Goal: Check status: Check status

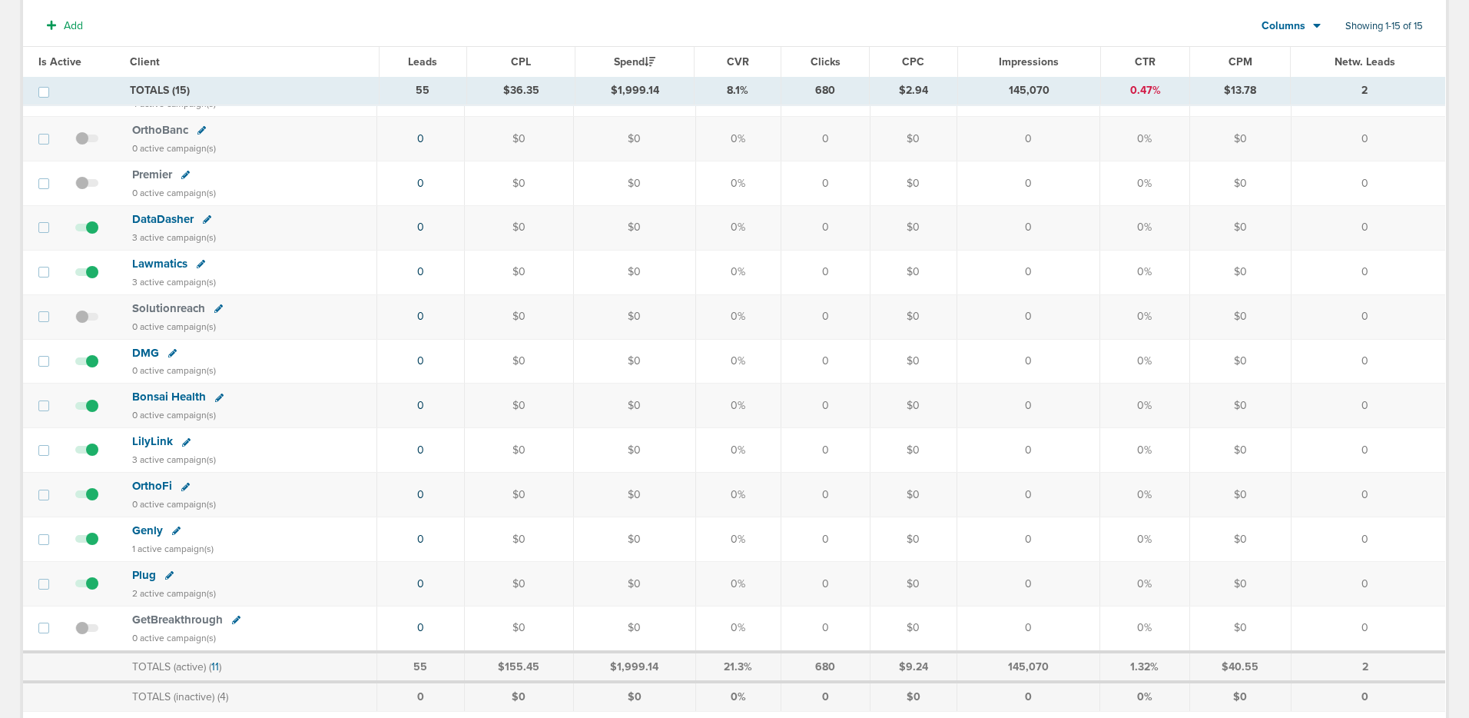
scroll to position [255, 0]
click at [175, 400] on span "Bonsai Health" at bounding box center [169, 400] width 74 height 14
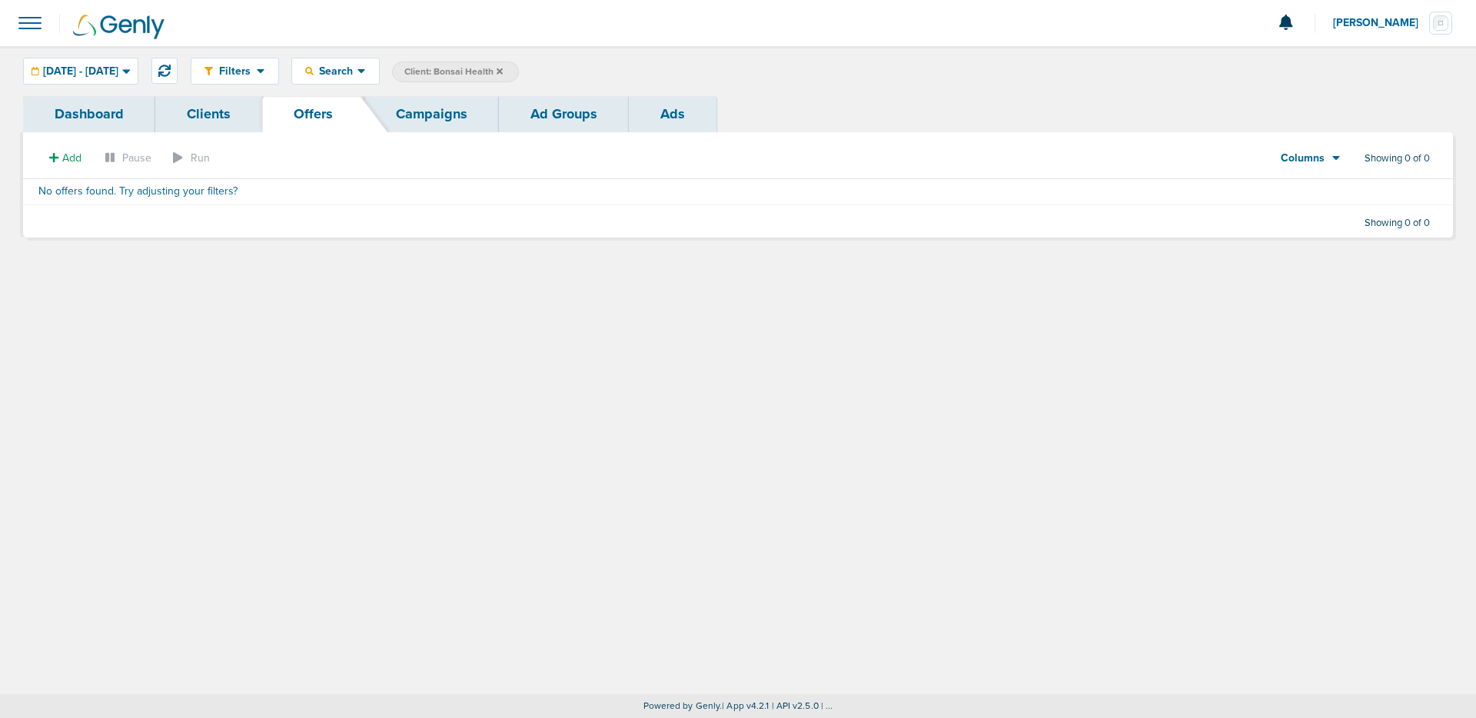
click at [94, 121] on link "Dashboard" at bounding box center [89, 114] width 132 height 36
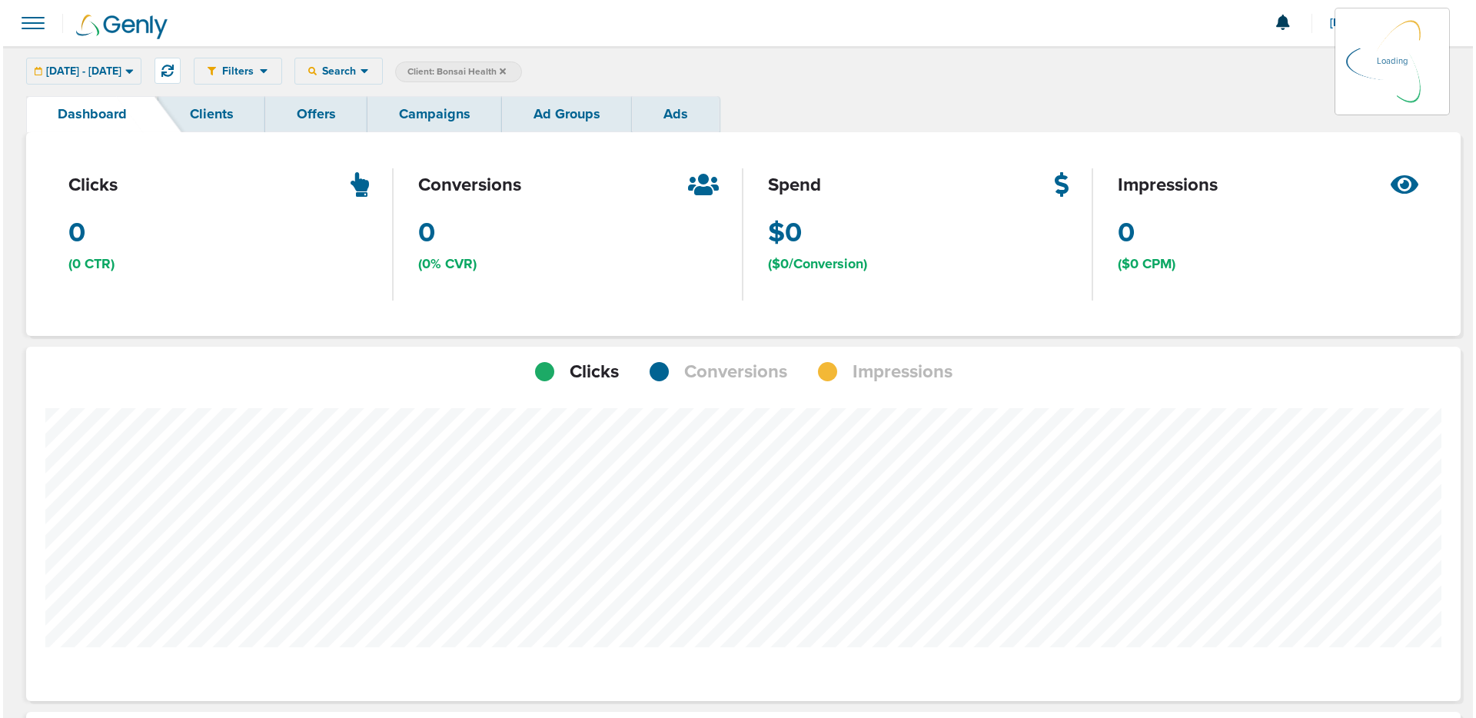
scroll to position [1085, 1423]
click at [404, 111] on link "Campaigns" at bounding box center [431, 114] width 134 height 36
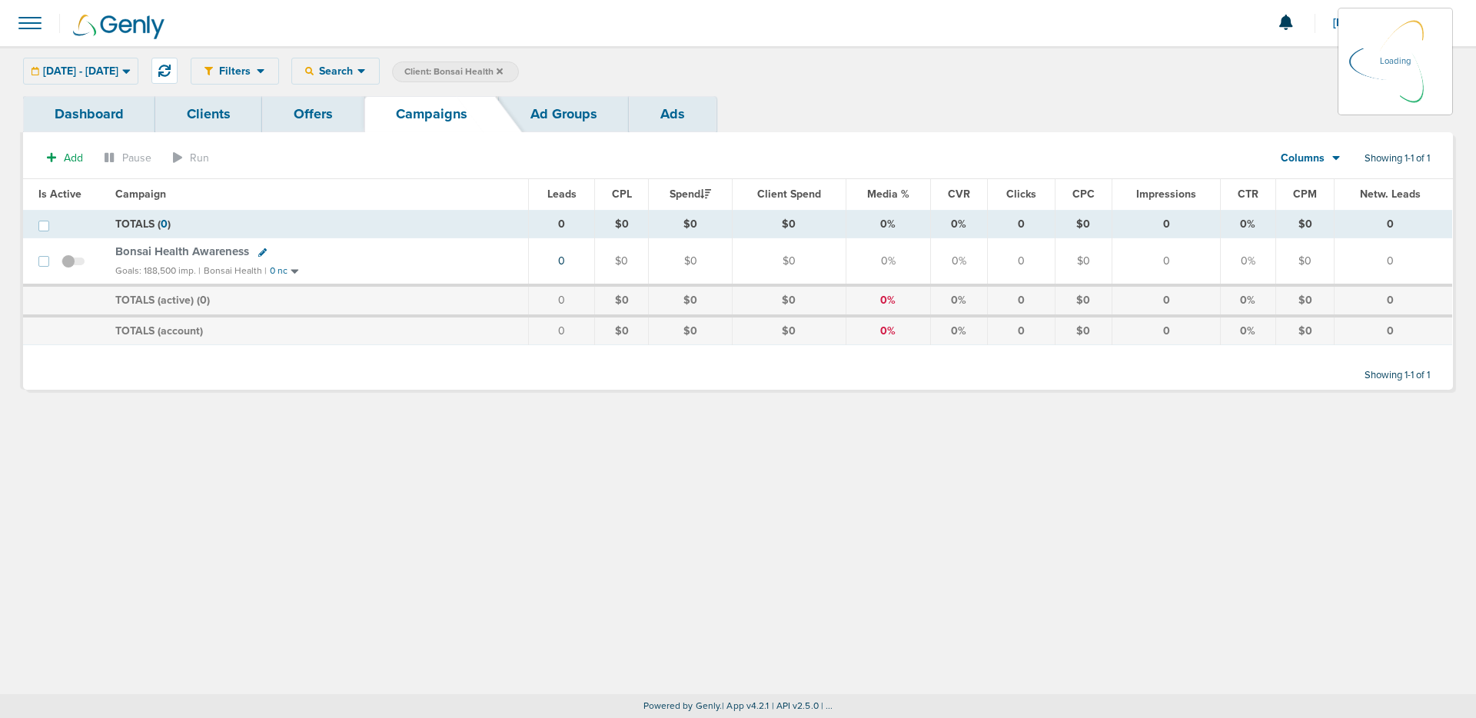
click at [208, 114] on link "Clients" at bounding box center [208, 114] width 107 height 36
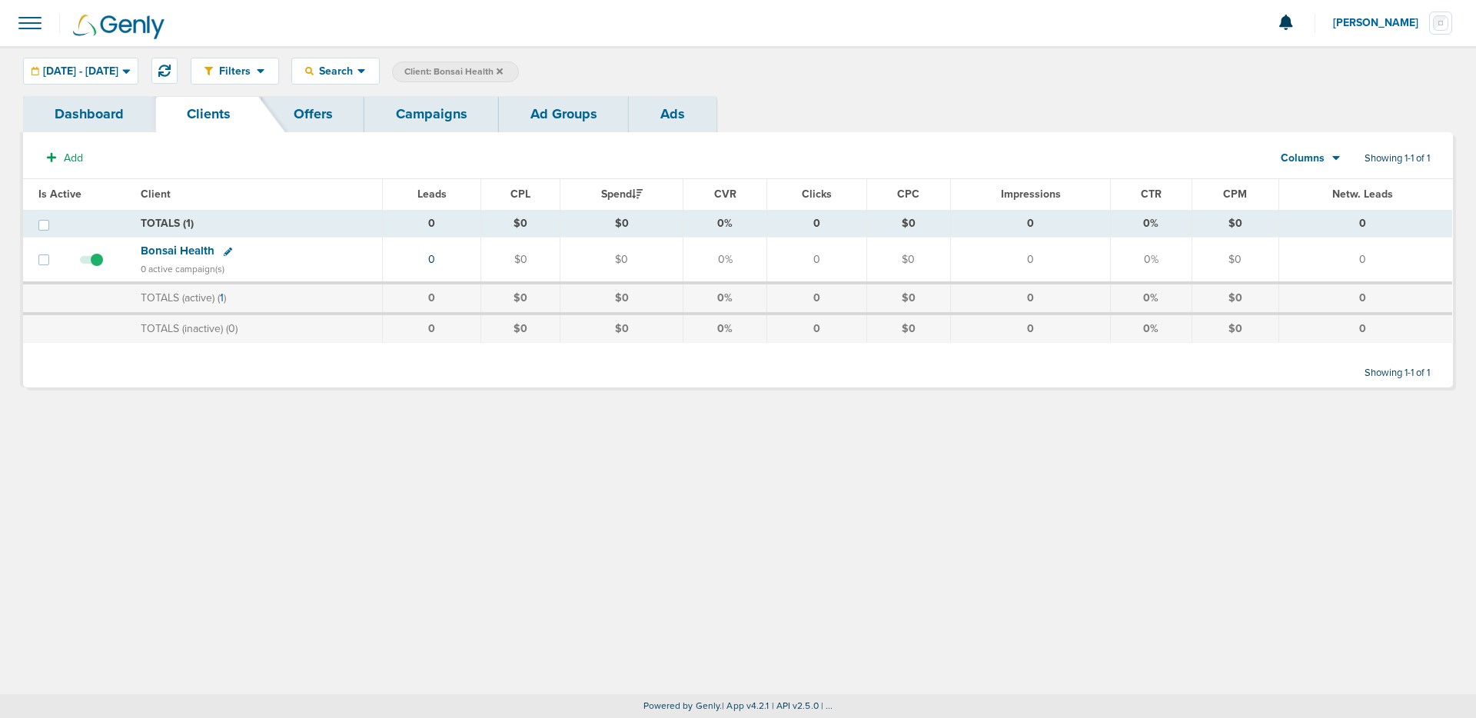
click at [154, 248] on span "Bonsai Health" at bounding box center [178, 251] width 74 height 14
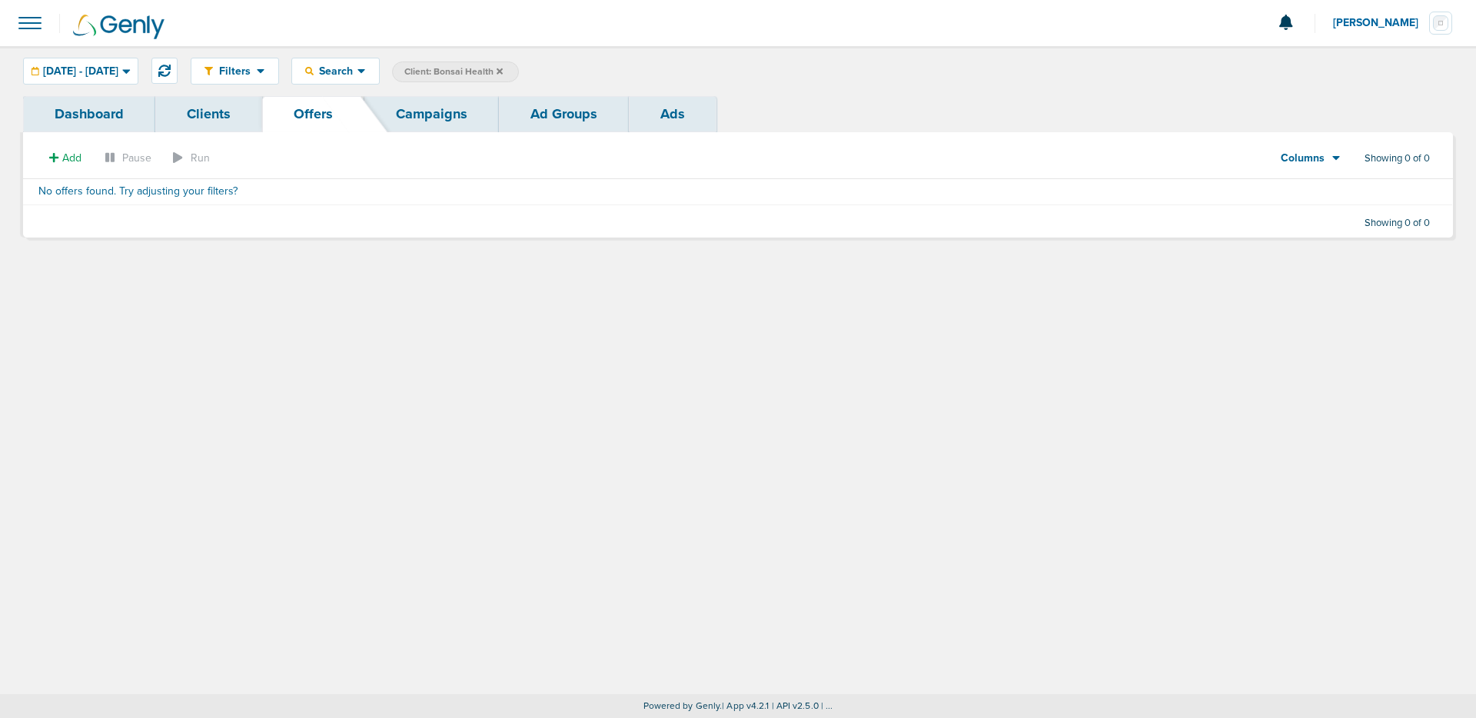
click at [420, 123] on link "Campaigns" at bounding box center [431, 114] width 134 height 36
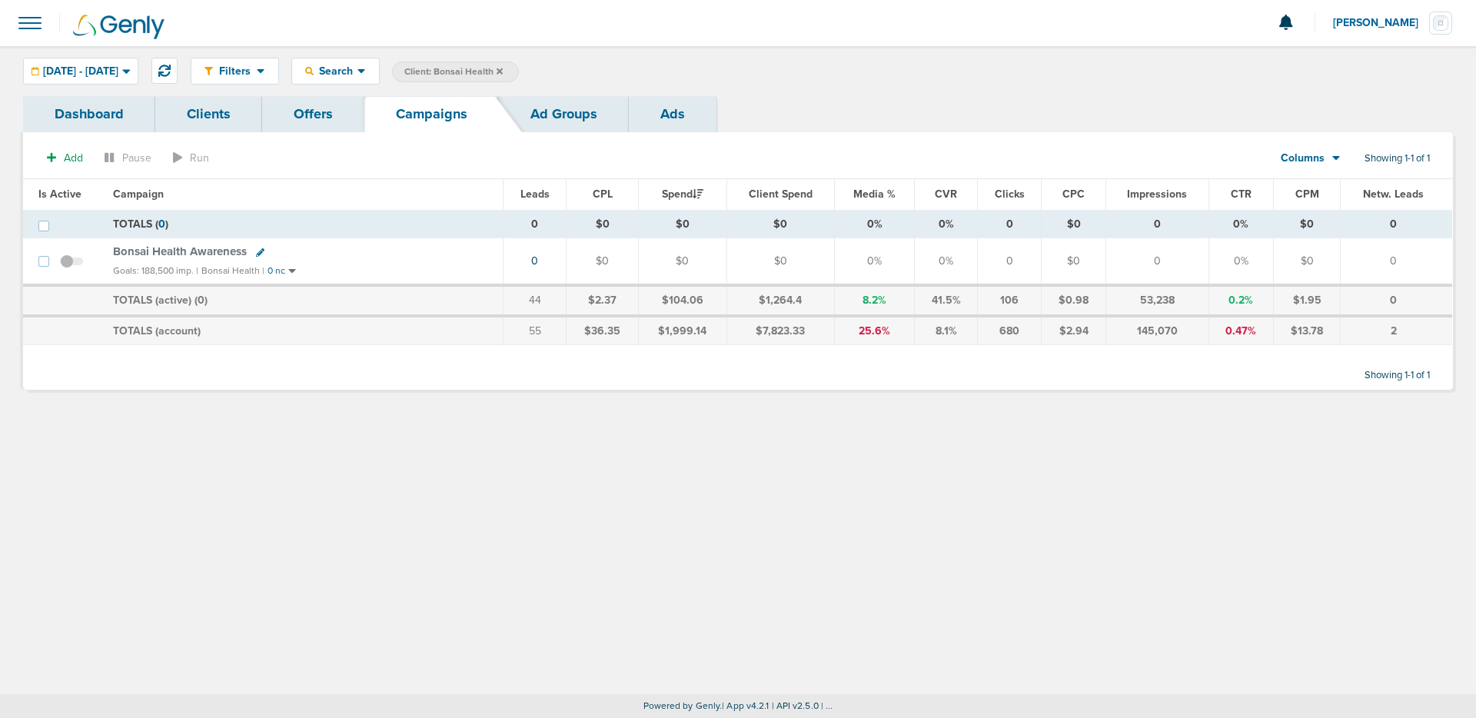
click at [566, 121] on link "Ad Groups" at bounding box center [564, 114] width 130 height 36
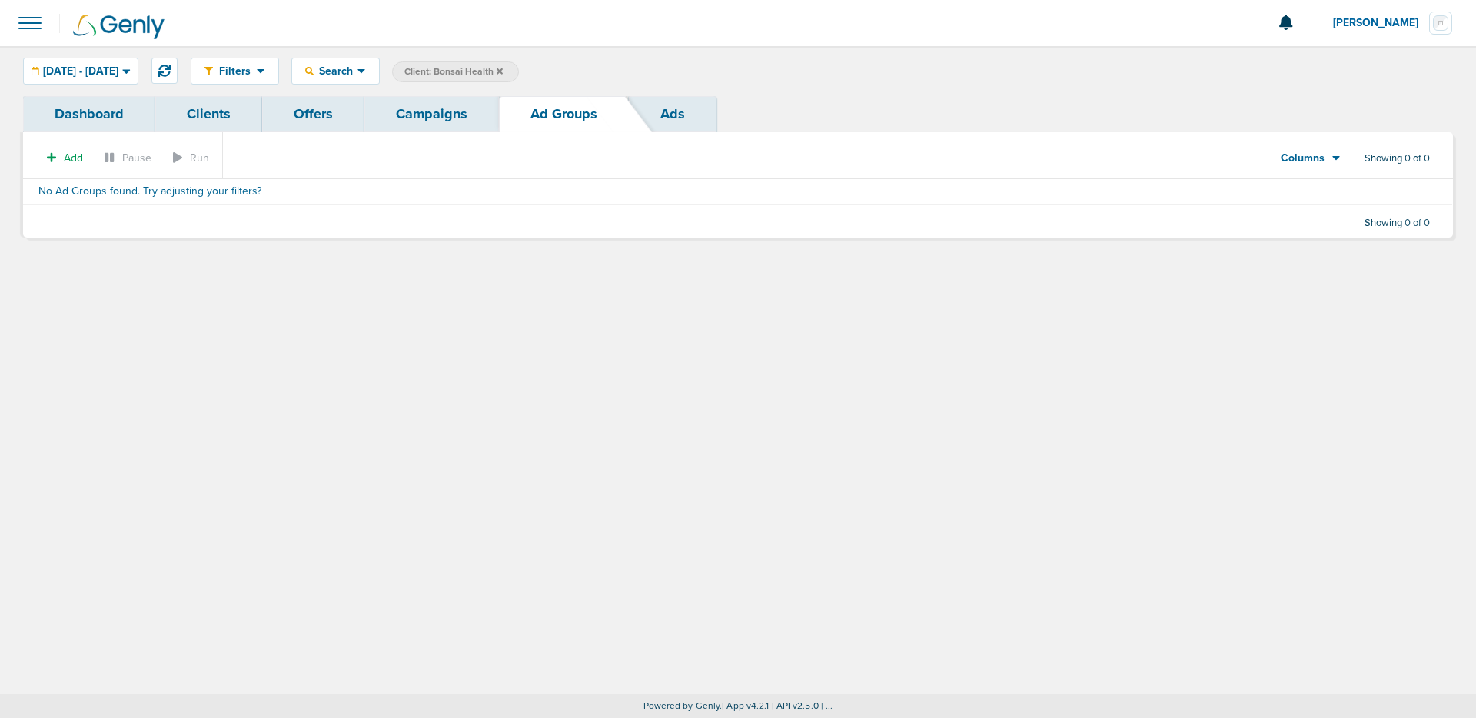
click at [456, 105] on link "Campaigns" at bounding box center [431, 114] width 134 height 36
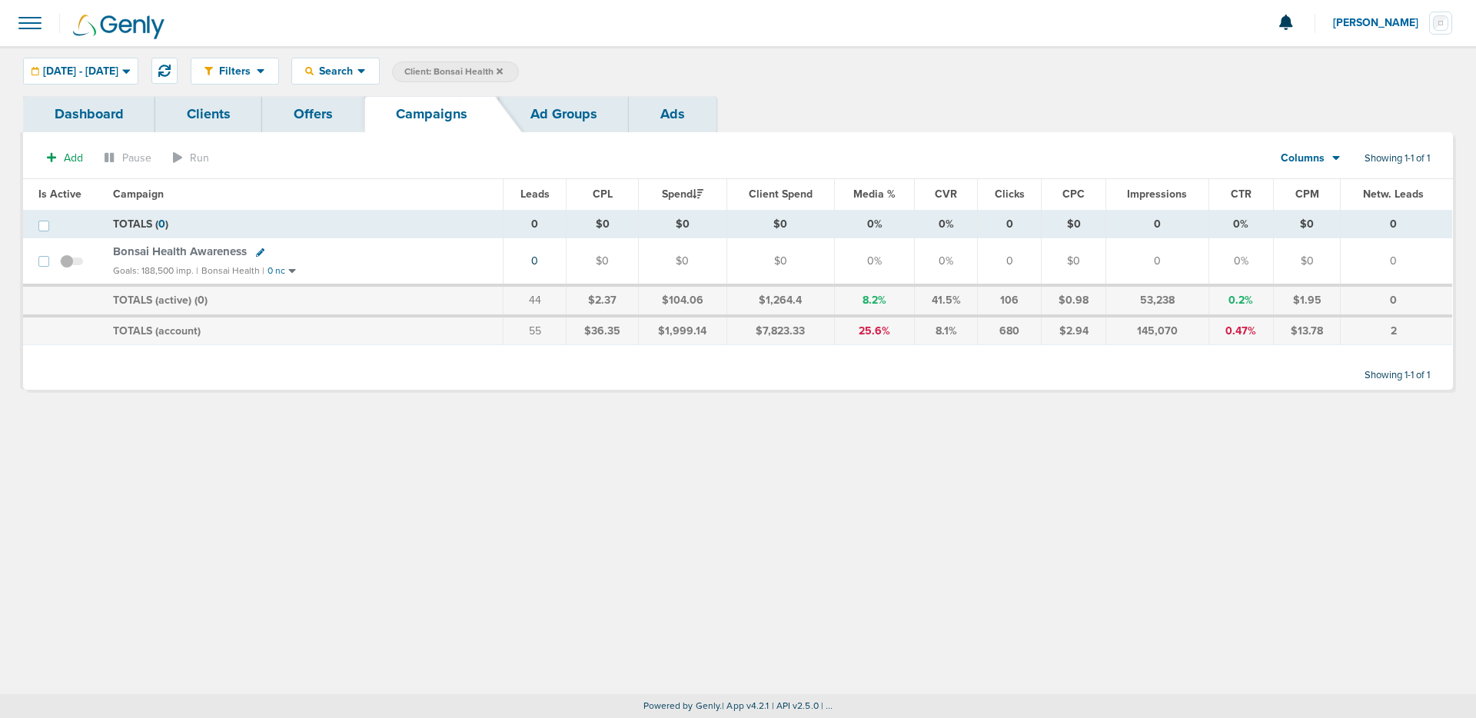
click at [147, 248] on span "Bonsai Health Awareness" at bounding box center [180, 251] width 134 height 14
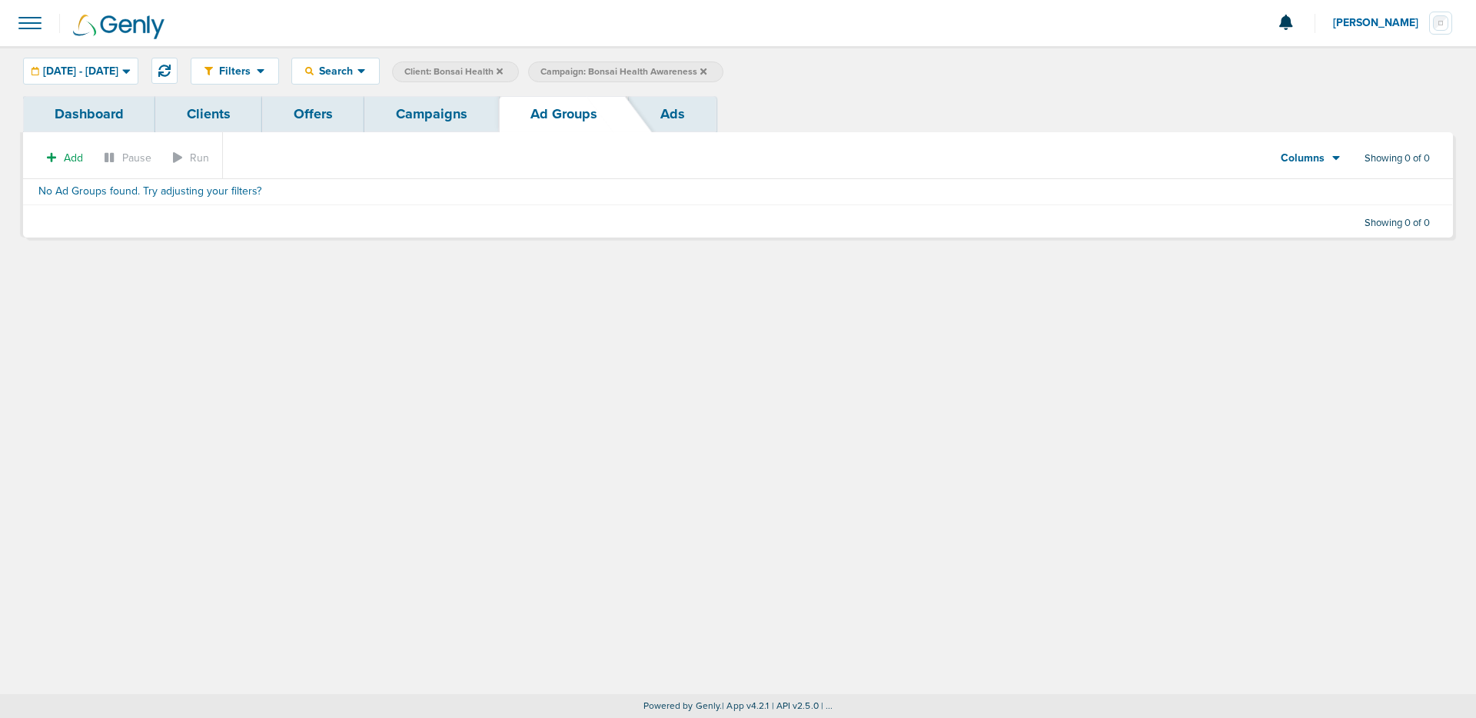
click at [405, 117] on link "Campaigns" at bounding box center [431, 114] width 134 height 36
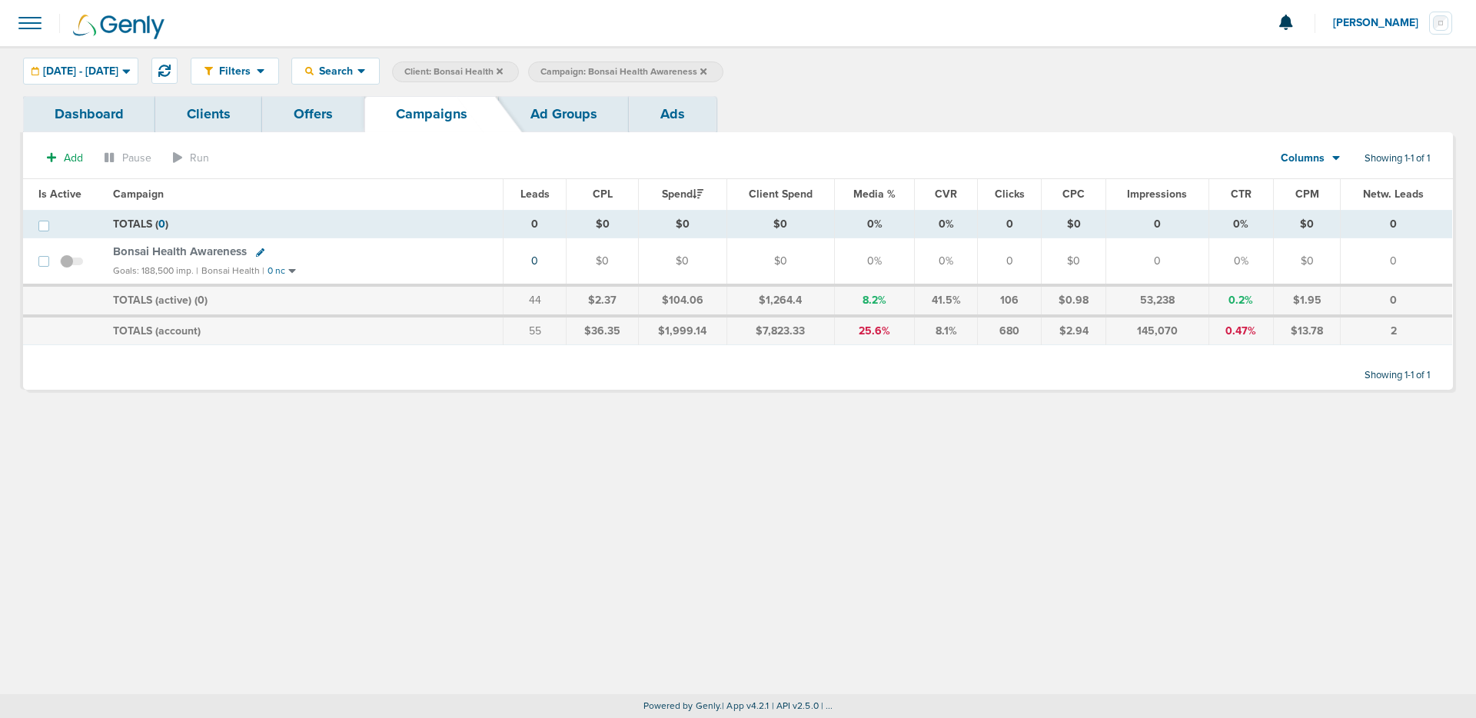
click at [539, 119] on link "Ad Groups" at bounding box center [564, 114] width 130 height 36
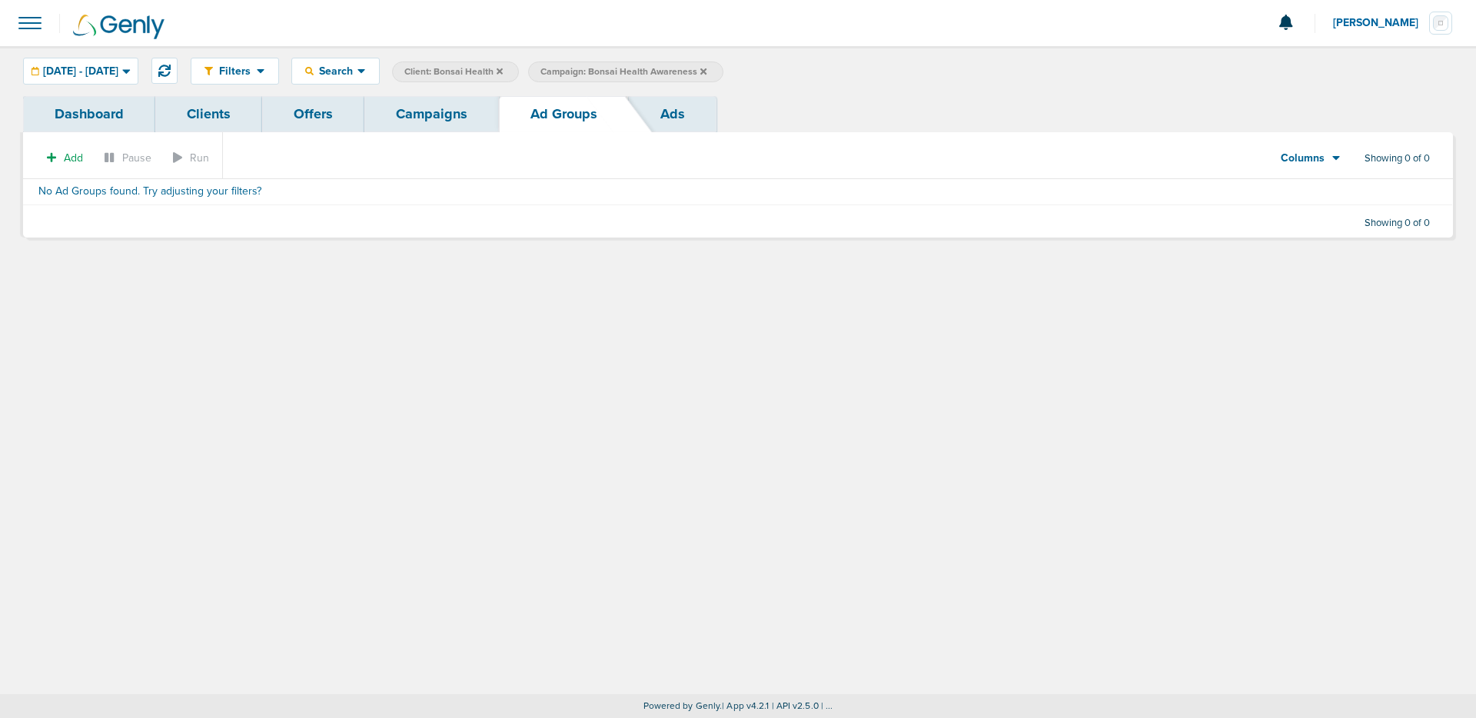
click at [383, 121] on link "Campaigns" at bounding box center [431, 114] width 134 height 36
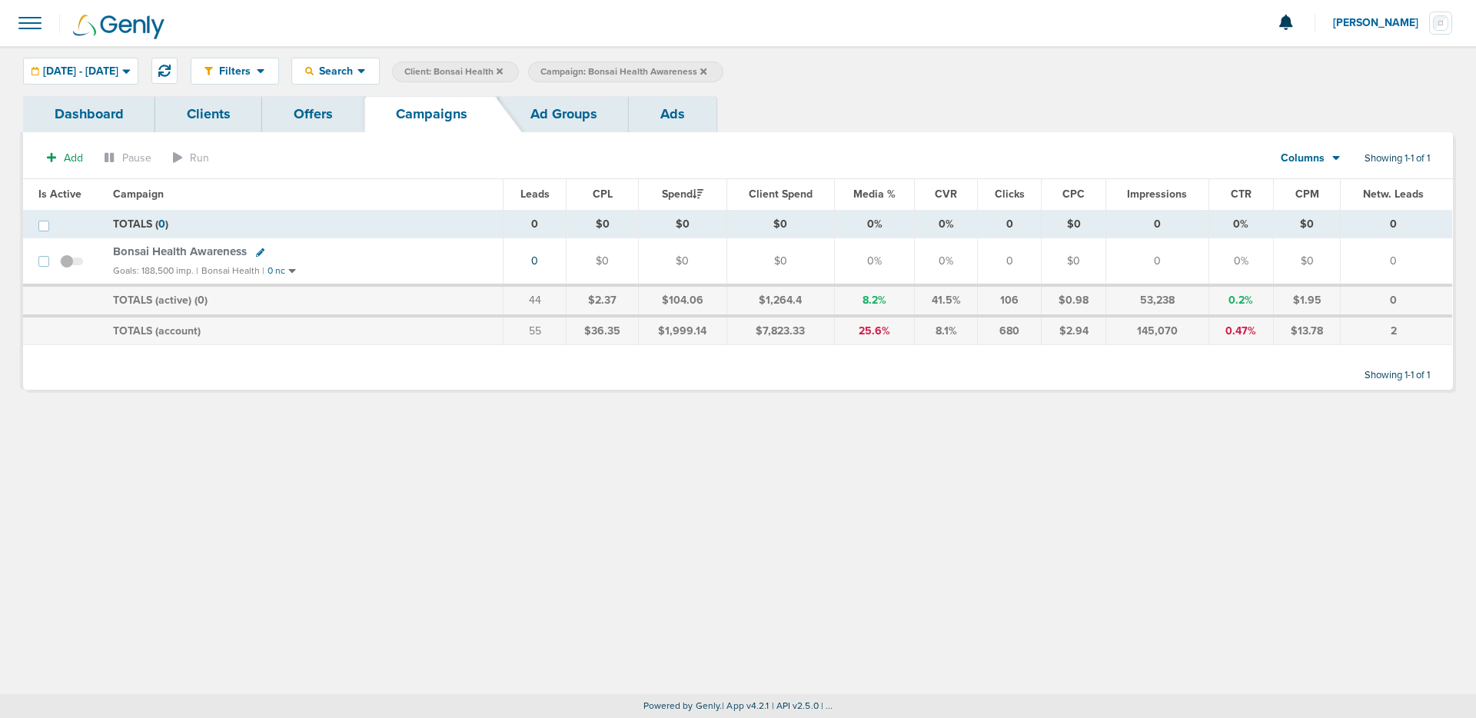
click at [223, 249] on span "Bonsai Health Awareness" at bounding box center [180, 251] width 134 height 14
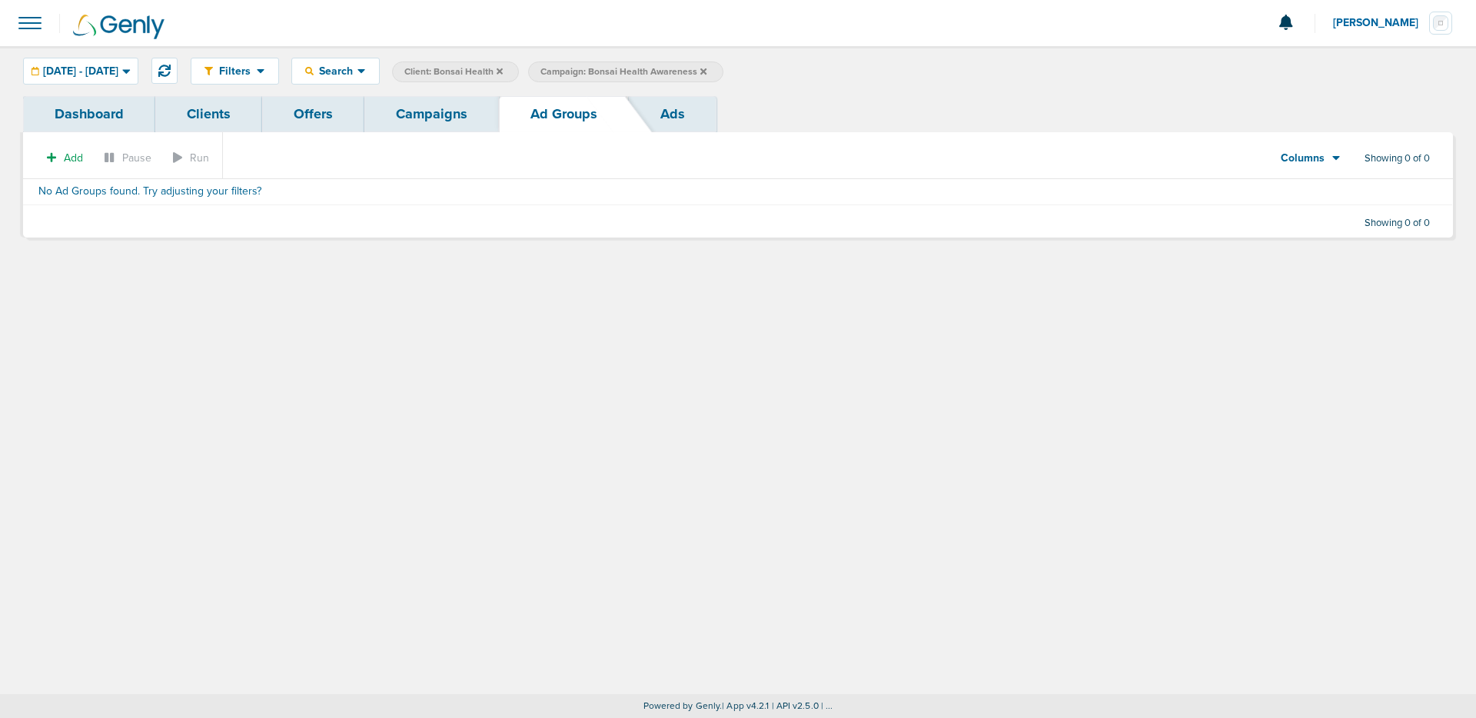
click at [224, 116] on link "Clients" at bounding box center [208, 114] width 107 height 36
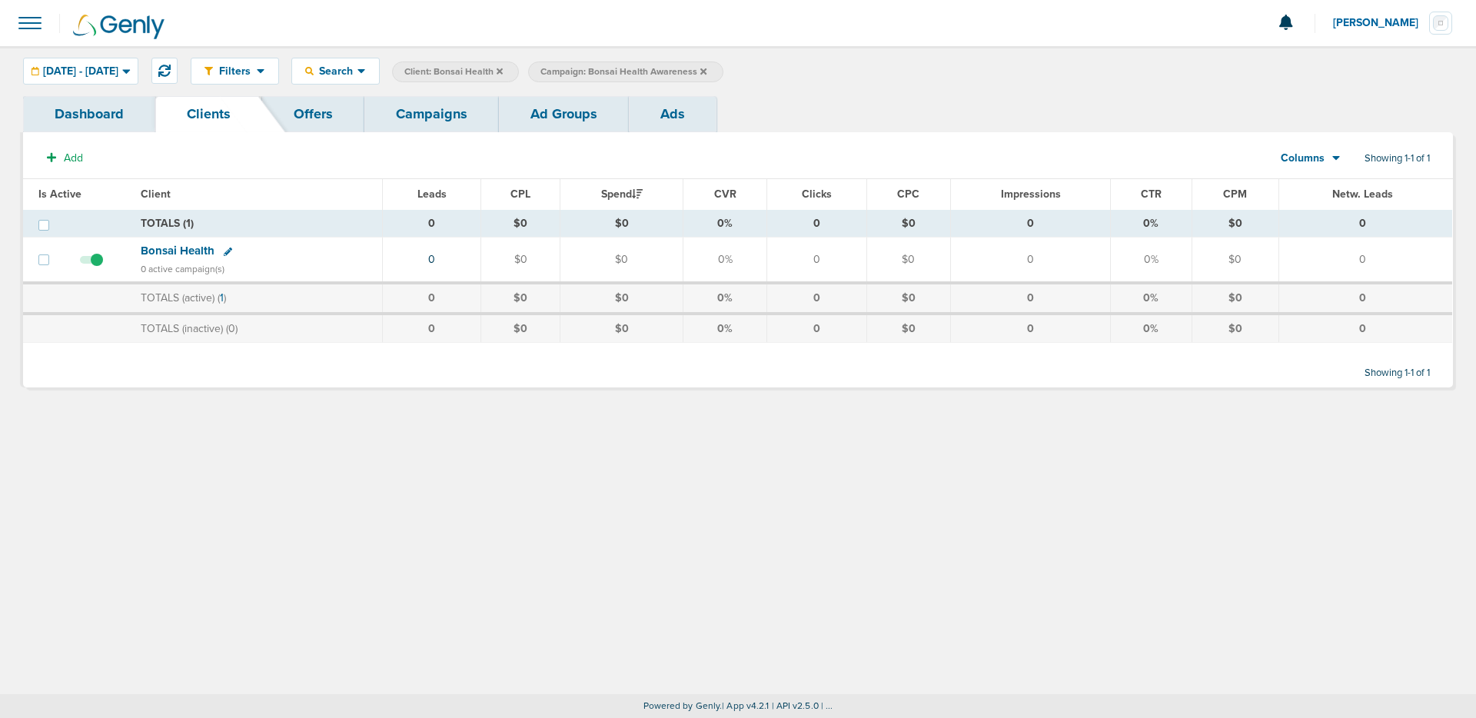
click at [194, 251] on span "Bonsai Health" at bounding box center [178, 251] width 74 height 14
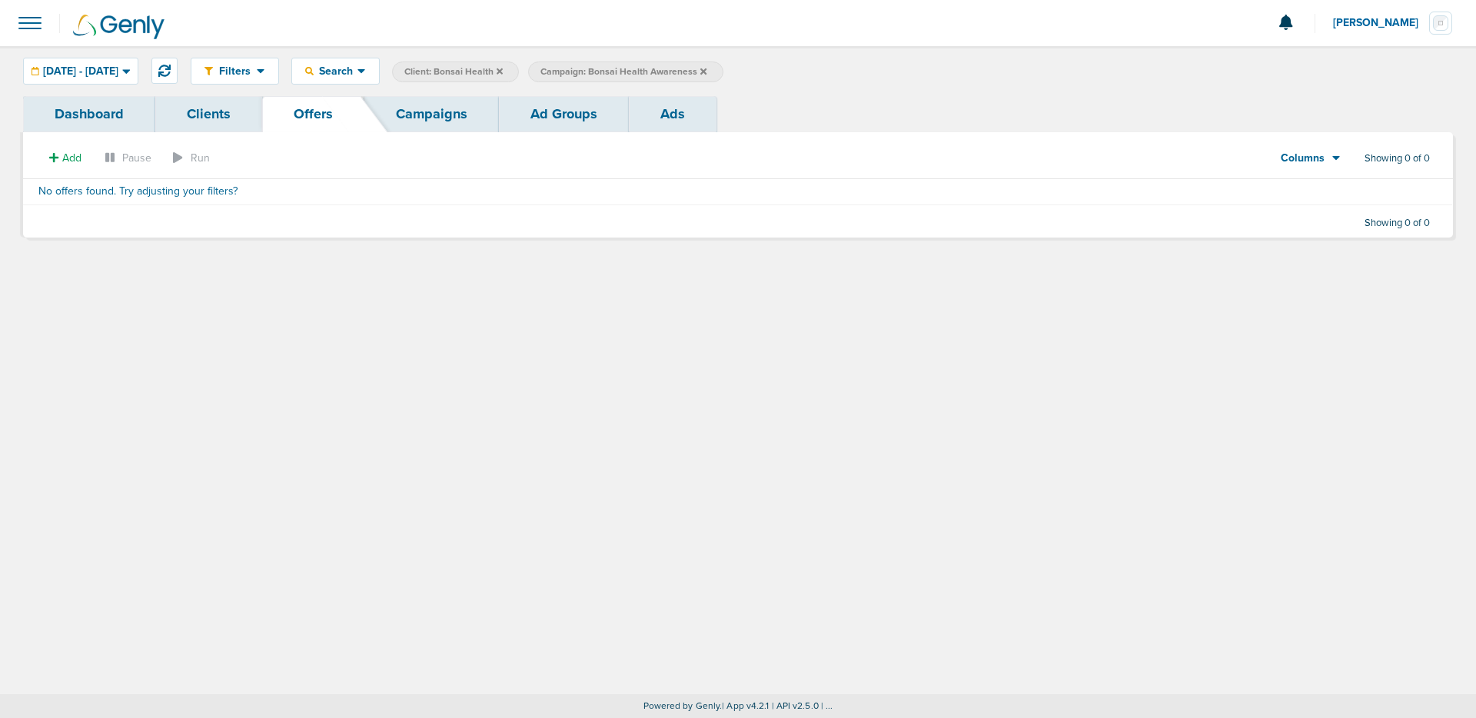
click at [421, 105] on link "Campaigns" at bounding box center [431, 114] width 134 height 36
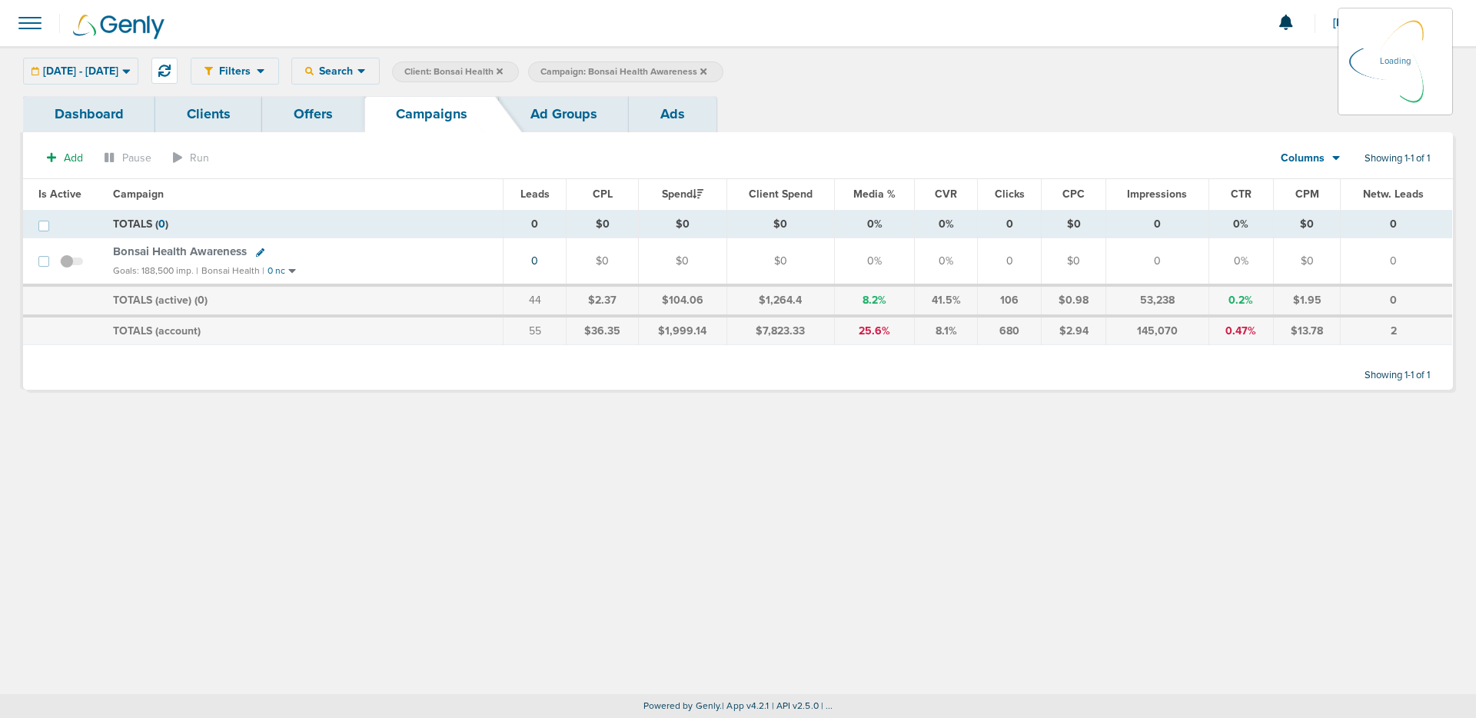
click at [529, 111] on link "Ad Groups" at bounding box center [564, 114] width 130 height 36
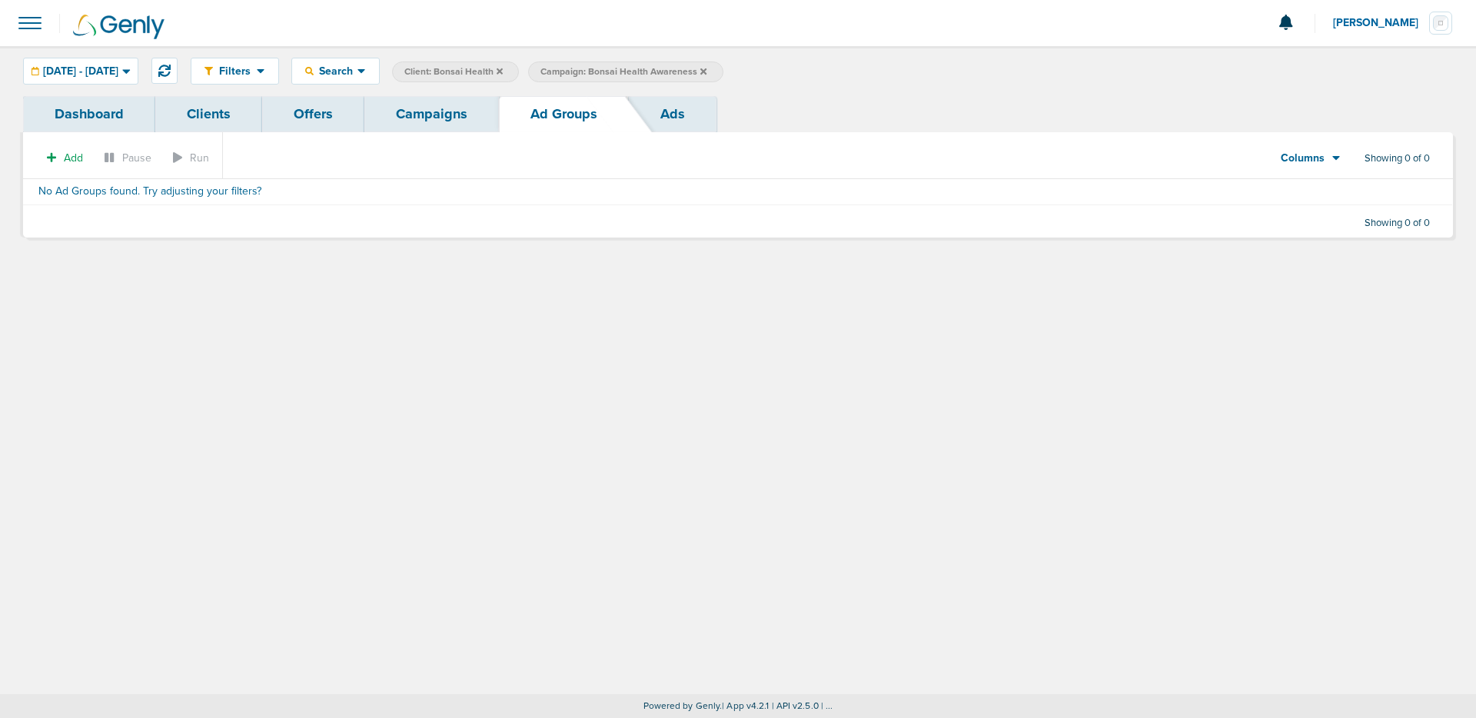
click at [449, 109] on link "Campaigns" at bounding box center [431, 114] width 134 height 36
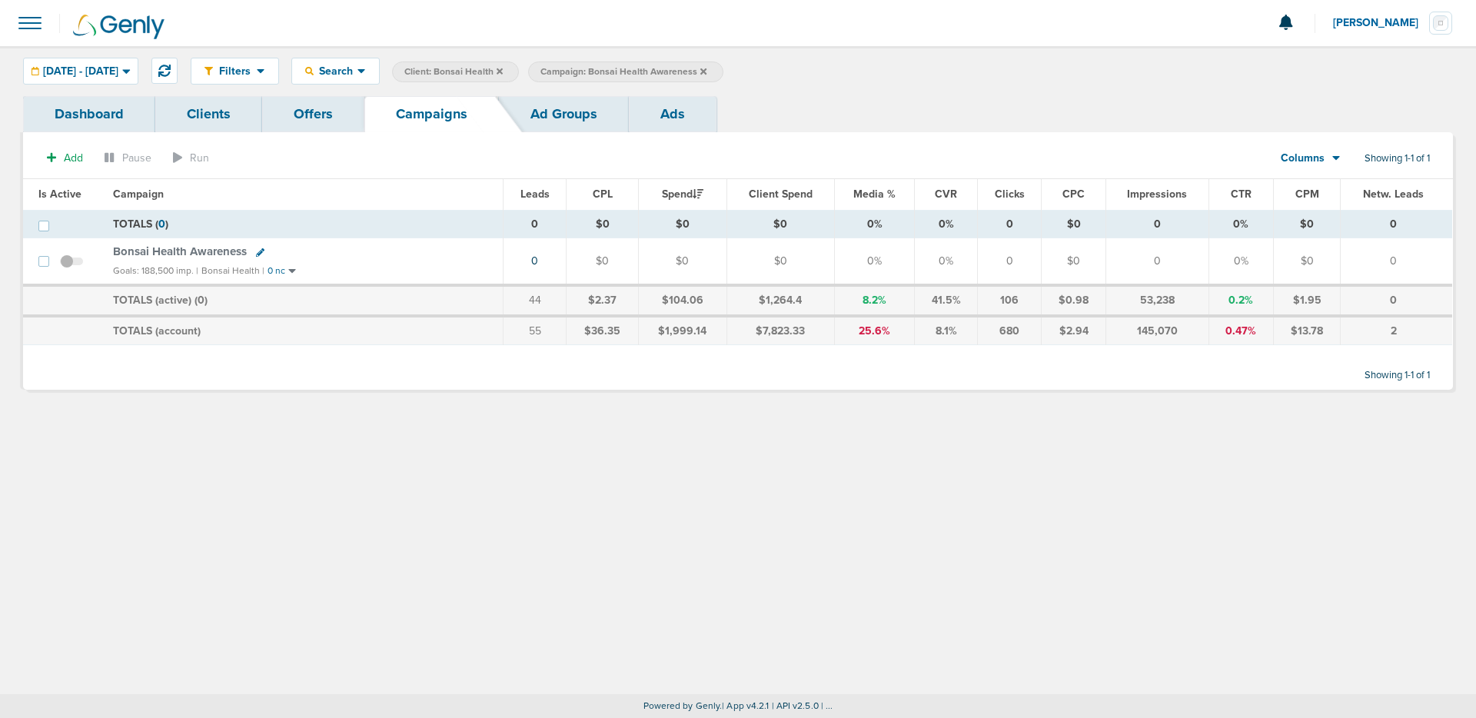
click at [230, 251] on span "Bonsai Health Awareness" at bounding box center [180, 251] width 134 height 14
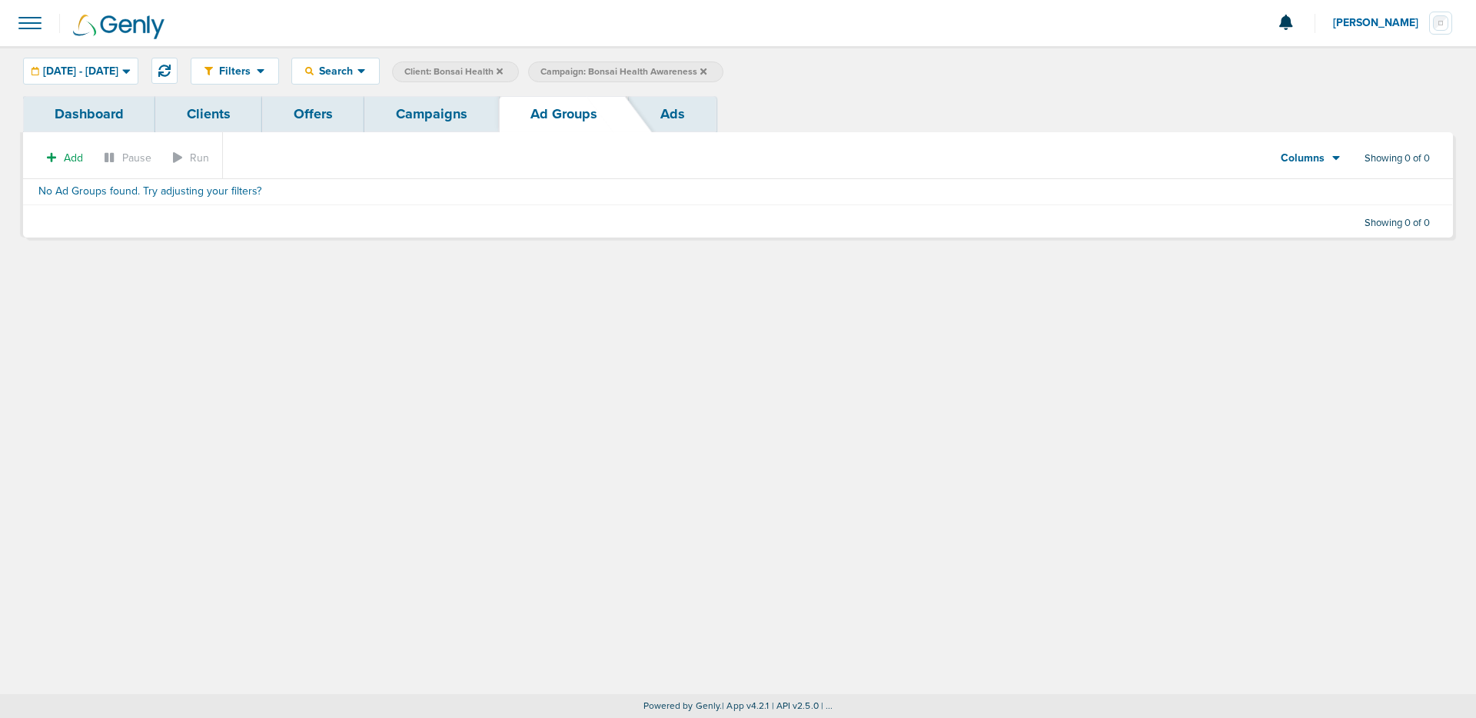
click at [656, 119] on link "Ads" at bounding box center [673, 114] width 88 height 36
click at [427, 102] on link "Campaigns" at bounding box center [431, 114] width 134 height 36
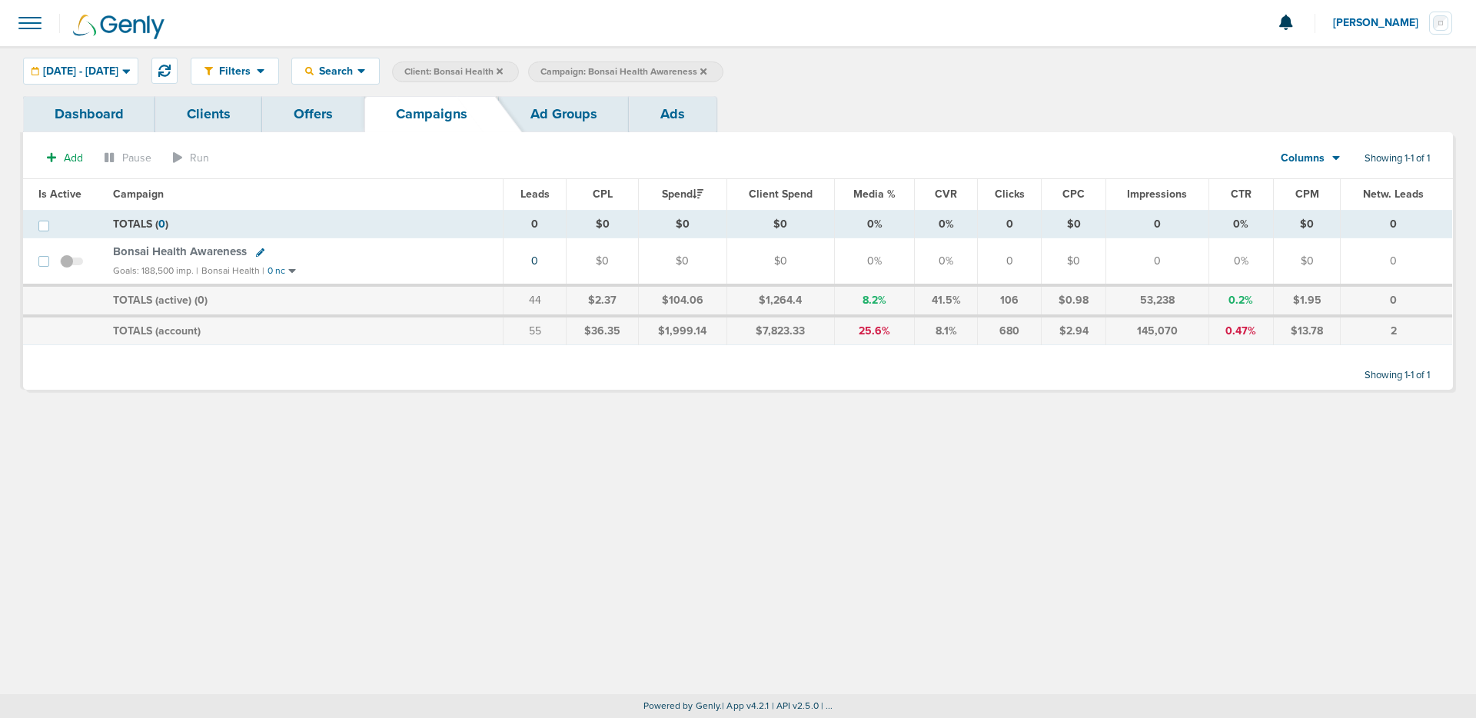
click at [189, 121] on link "Clients" at bounding box center [208, 114] width 107 height 36
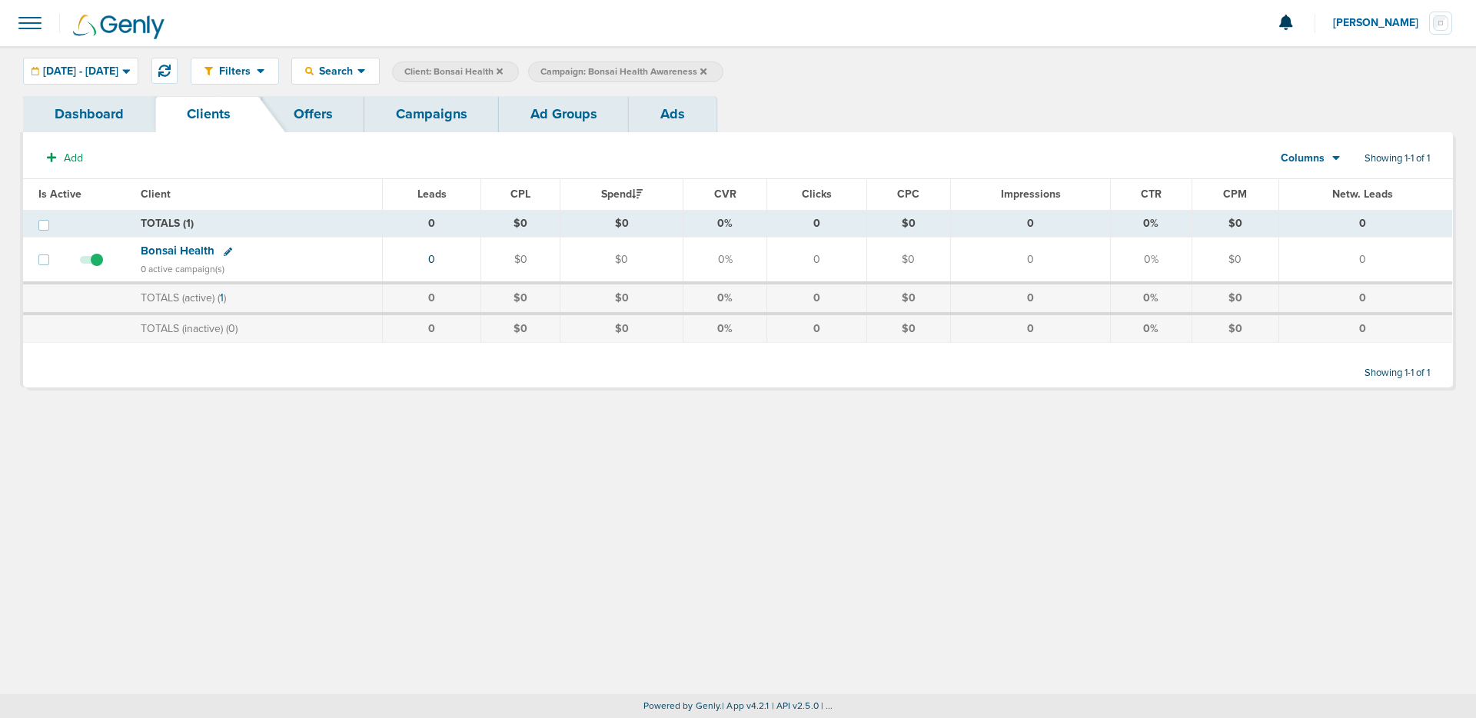
click at [194, 255] on span "Bonsai Health" at bounding box center [178, 251] width 74 height 14
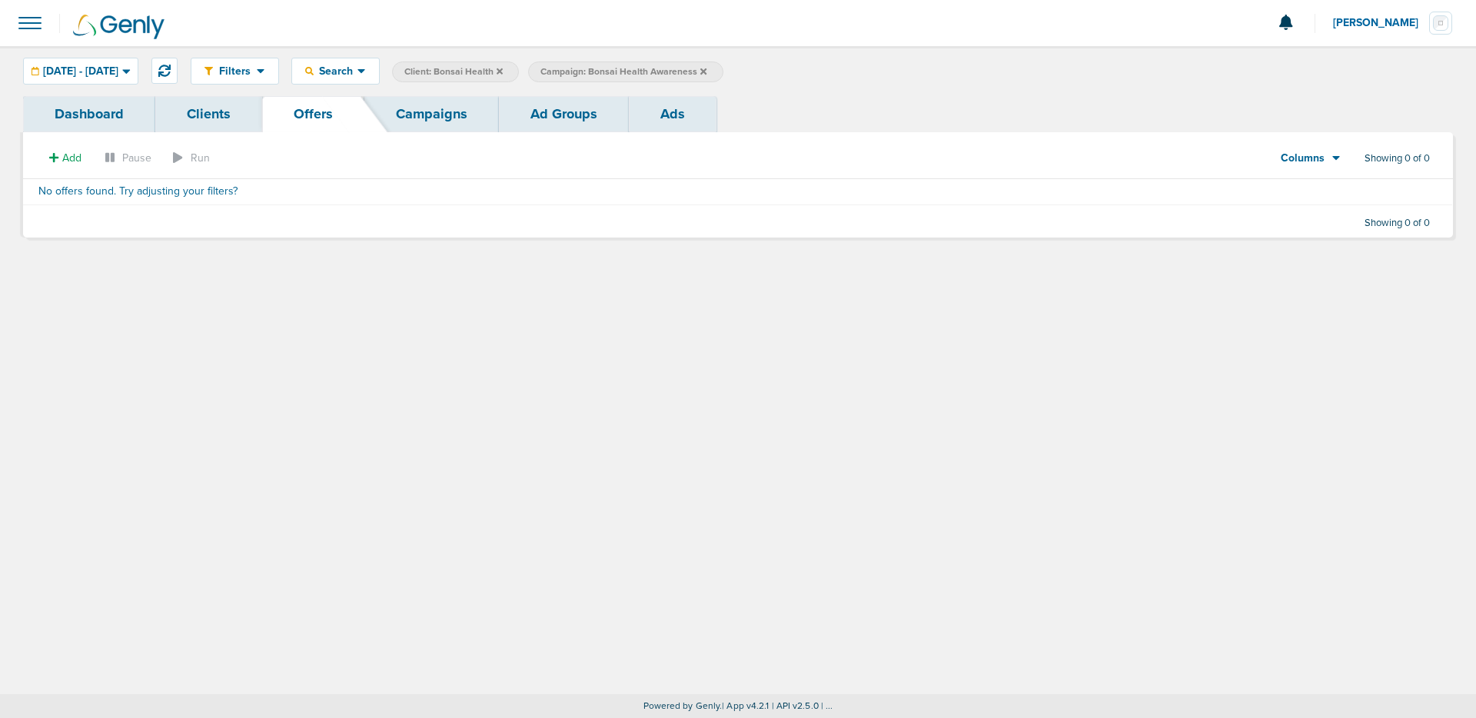
click at [443, 117] on link "Campaigns" at bounding box center [431, 114] width 134 height 36
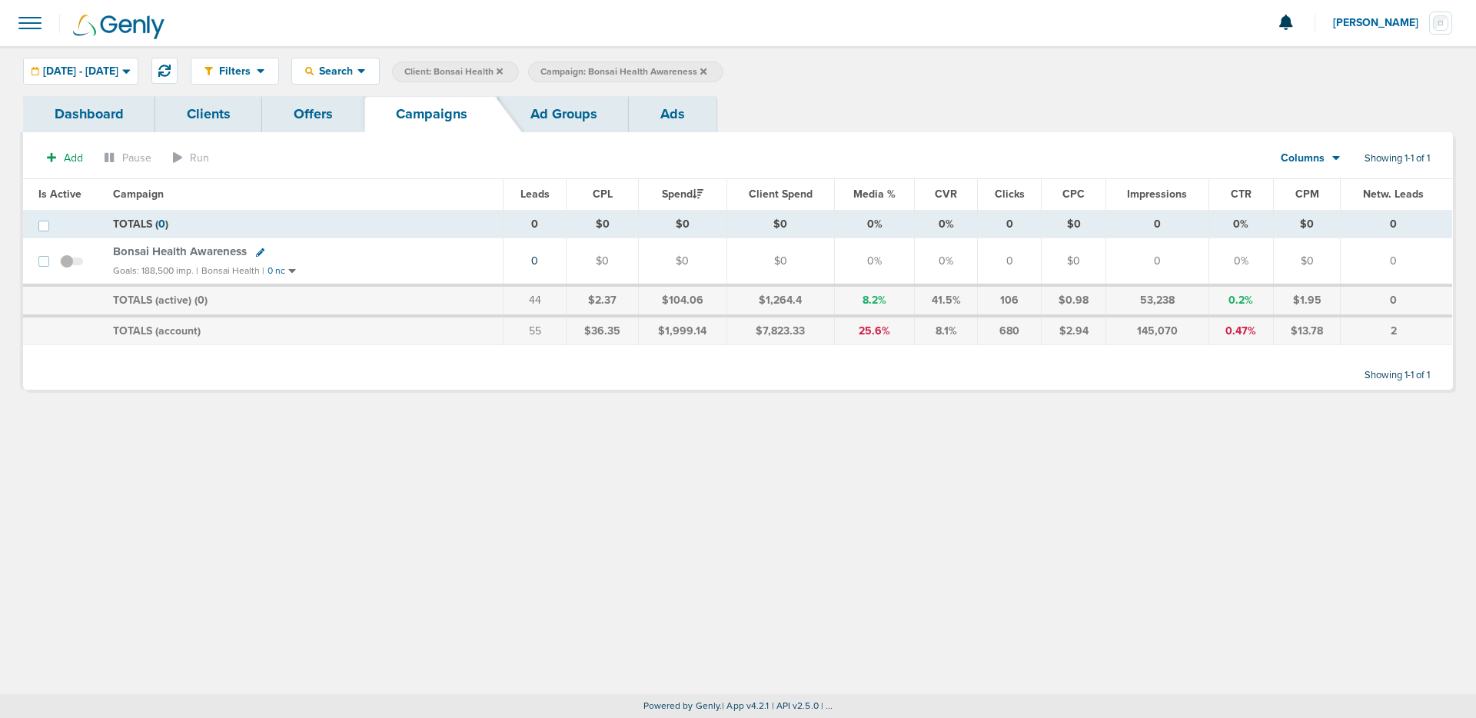
click at [549, 117] on link "Ad Groups" at bounding box center [564, 114] width 130 height 36
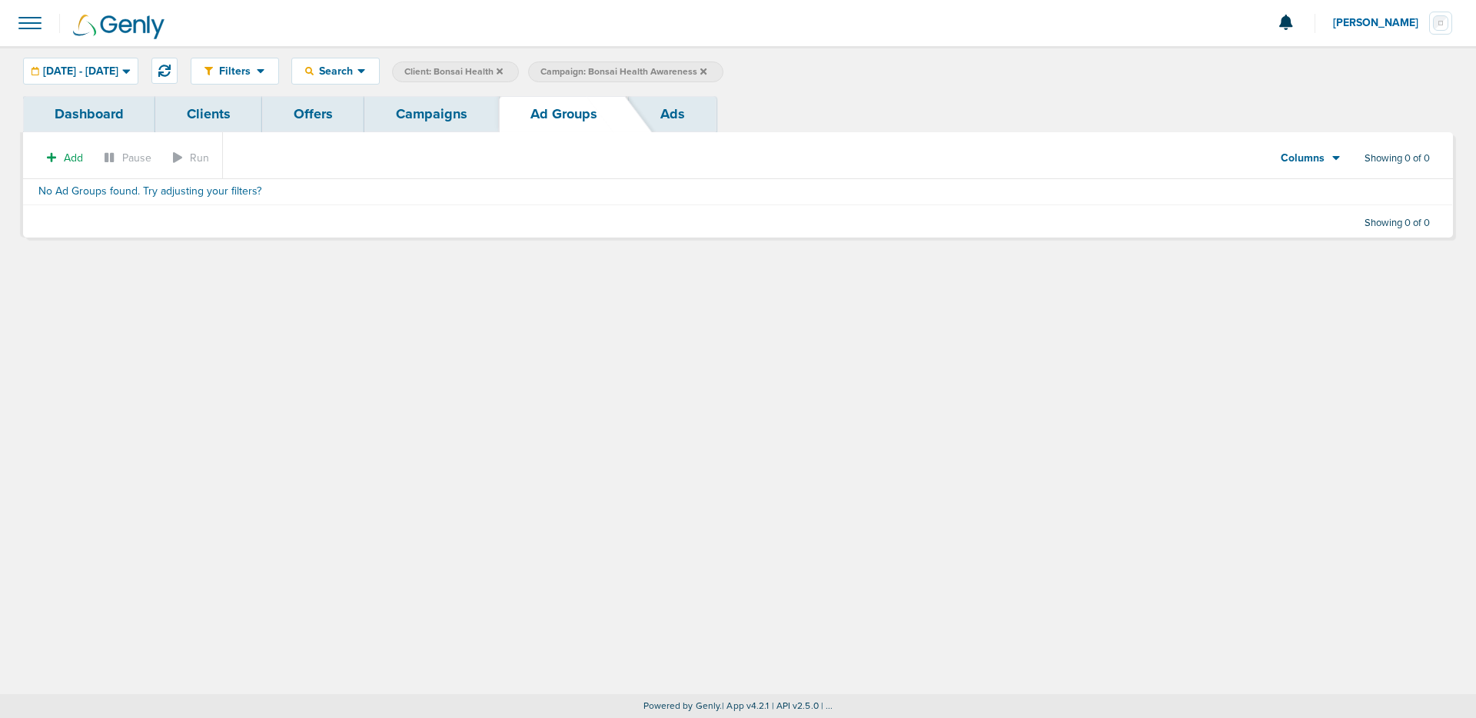
click at [461, 106] on link "Campaigns" at bounding box center [431, 114] width 134 height 36
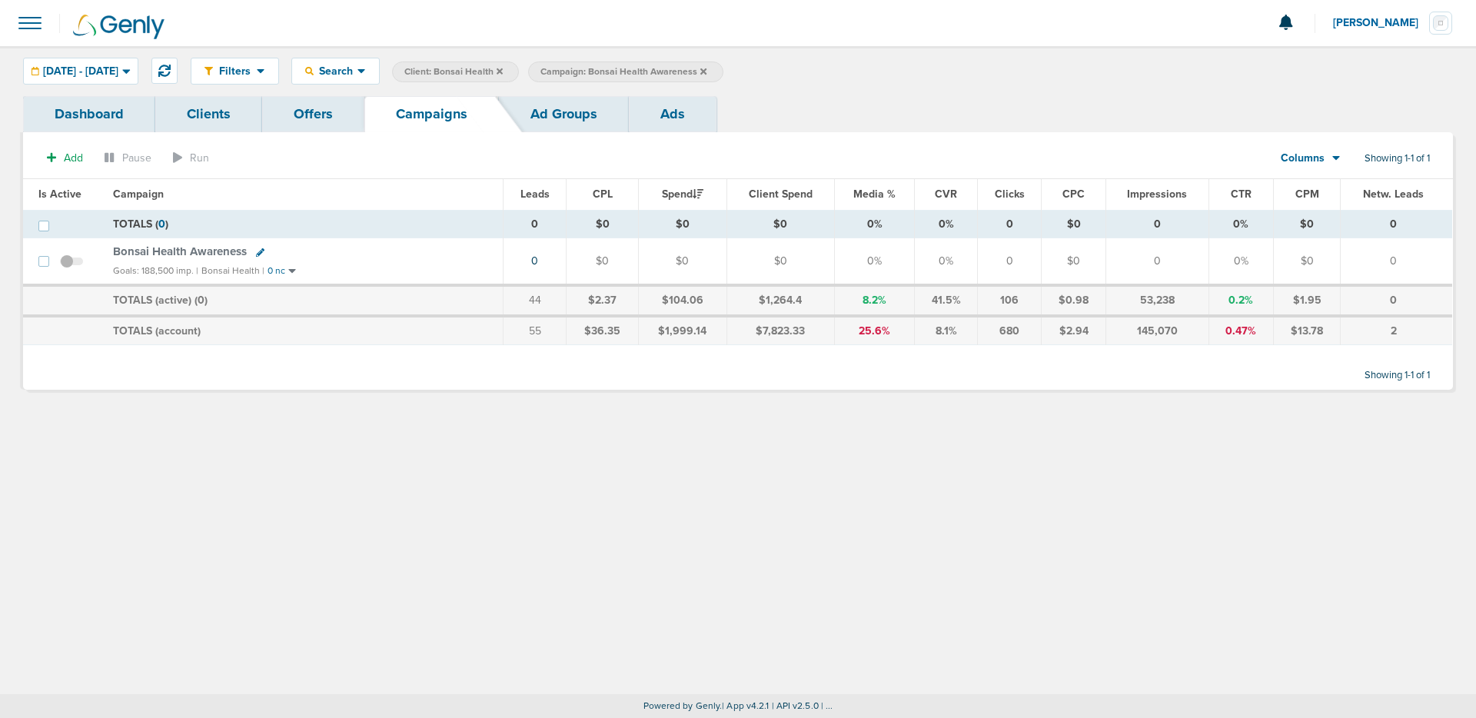
click at [150, 251] on span "Bonsai Health Awareness" at bounding box center [180, 251] width 134 height 14
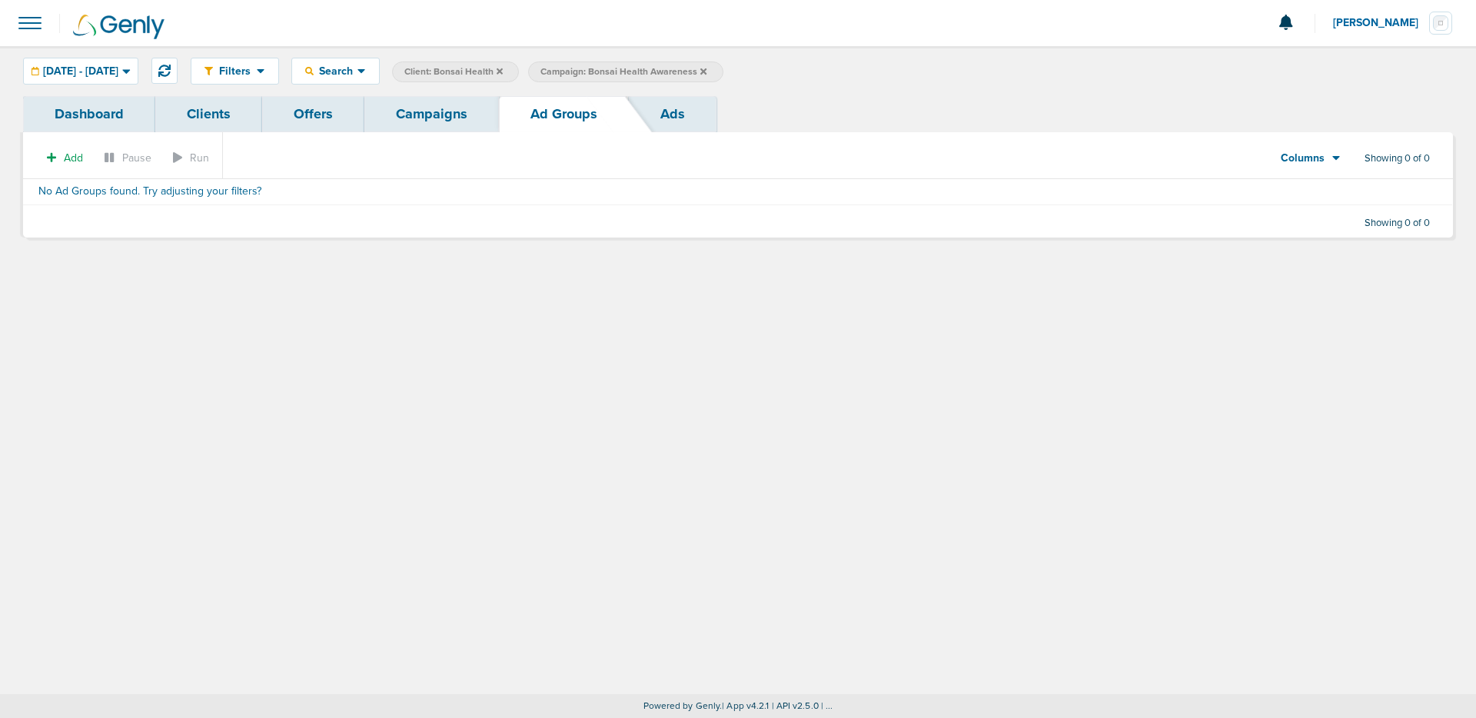
click at [206, 114] on link "Clients" at bounding box center [208, 114] width 107 height 36
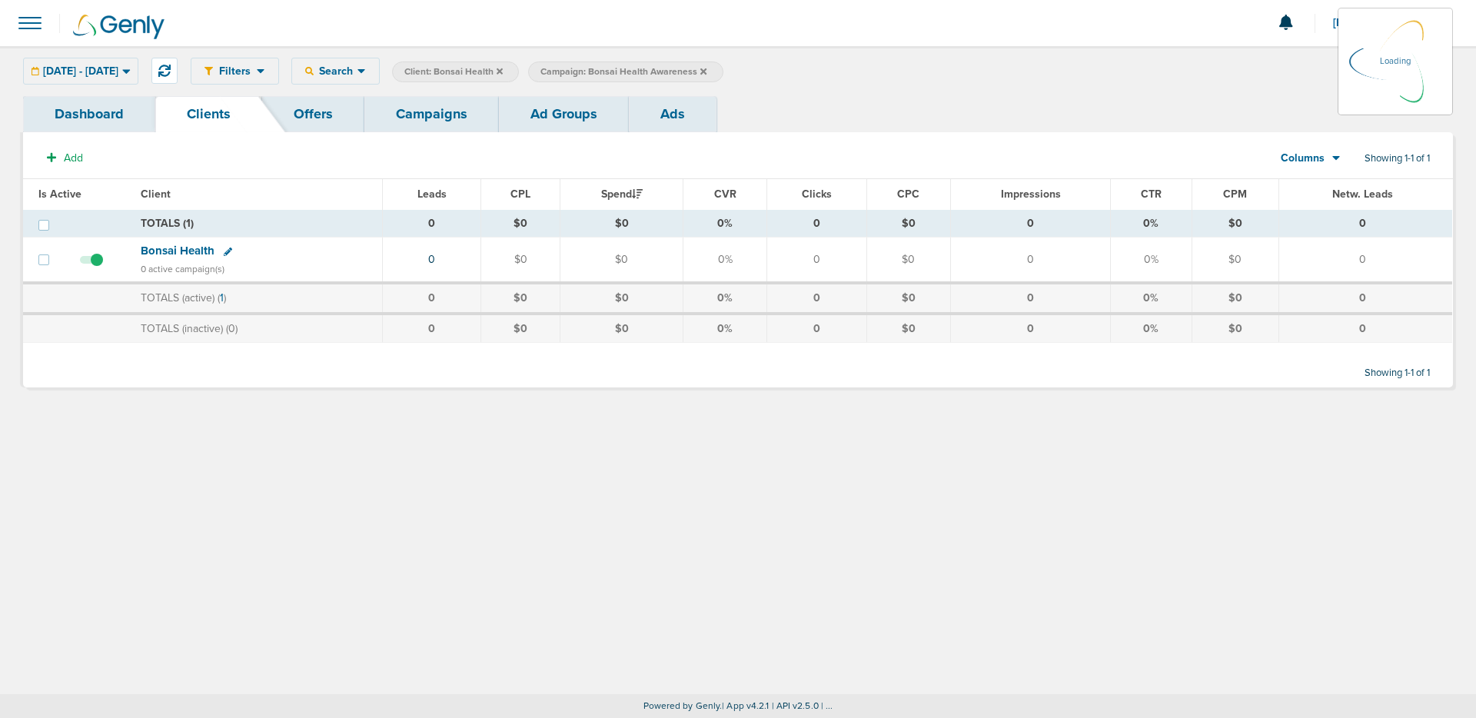
click at [185, 251] on span "Bonsai Health" at bounding box center [178, 251] width 74 height 14
click at [312, 110] on link "Offers" at bounding box center [313, 114] width 102 height 36
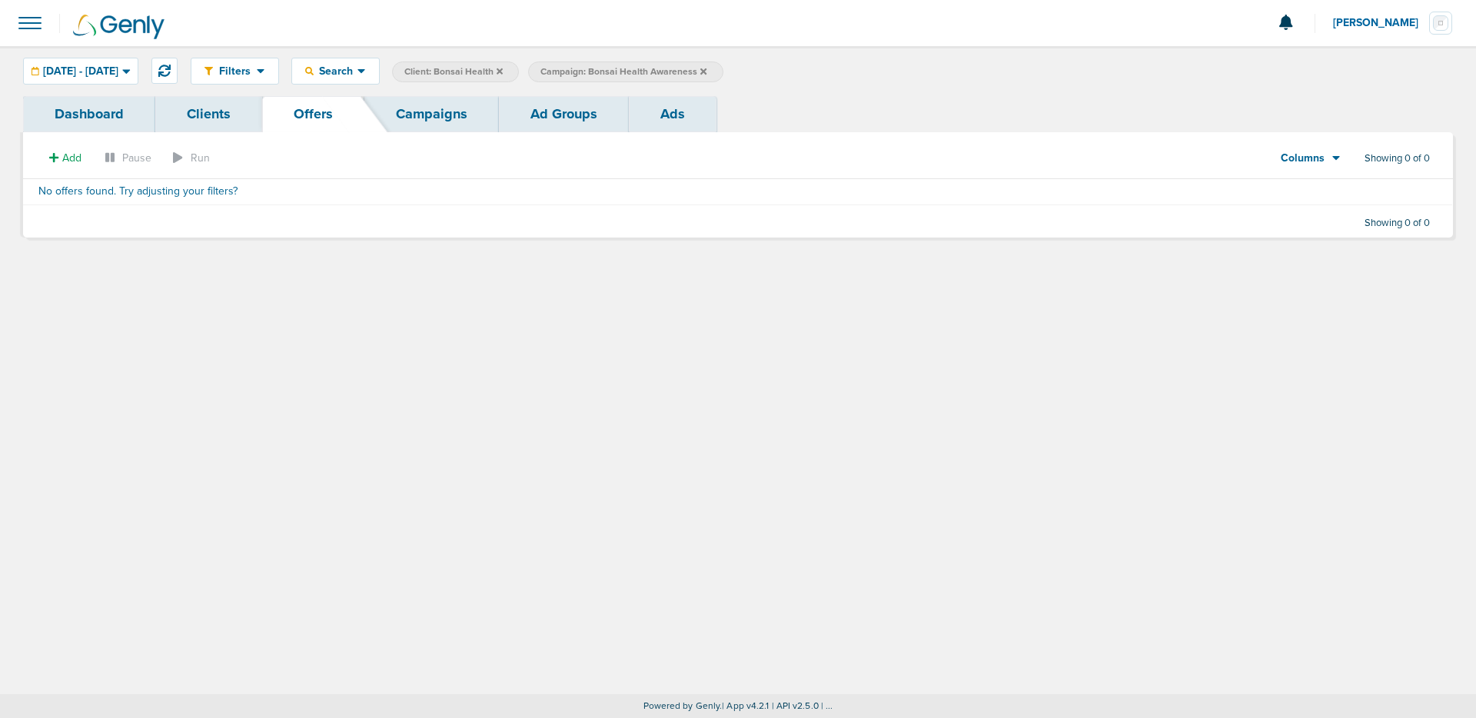
click at [390, 111] on link "Campaigns" at bounding box center [431, 114] width 134 height 36
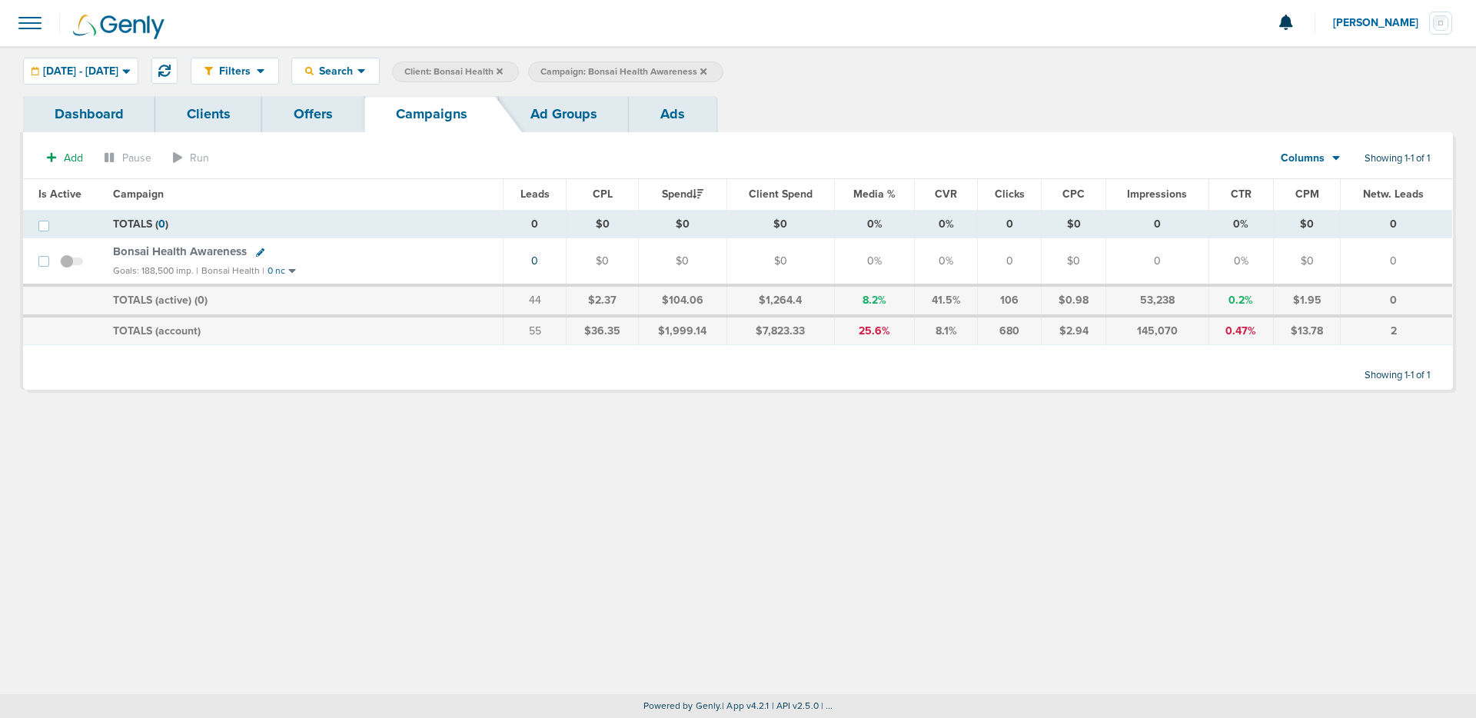
click at [203, 247] on span "Bonsai Health Awareness" at bounding box center [180, 251] width 134 height 14
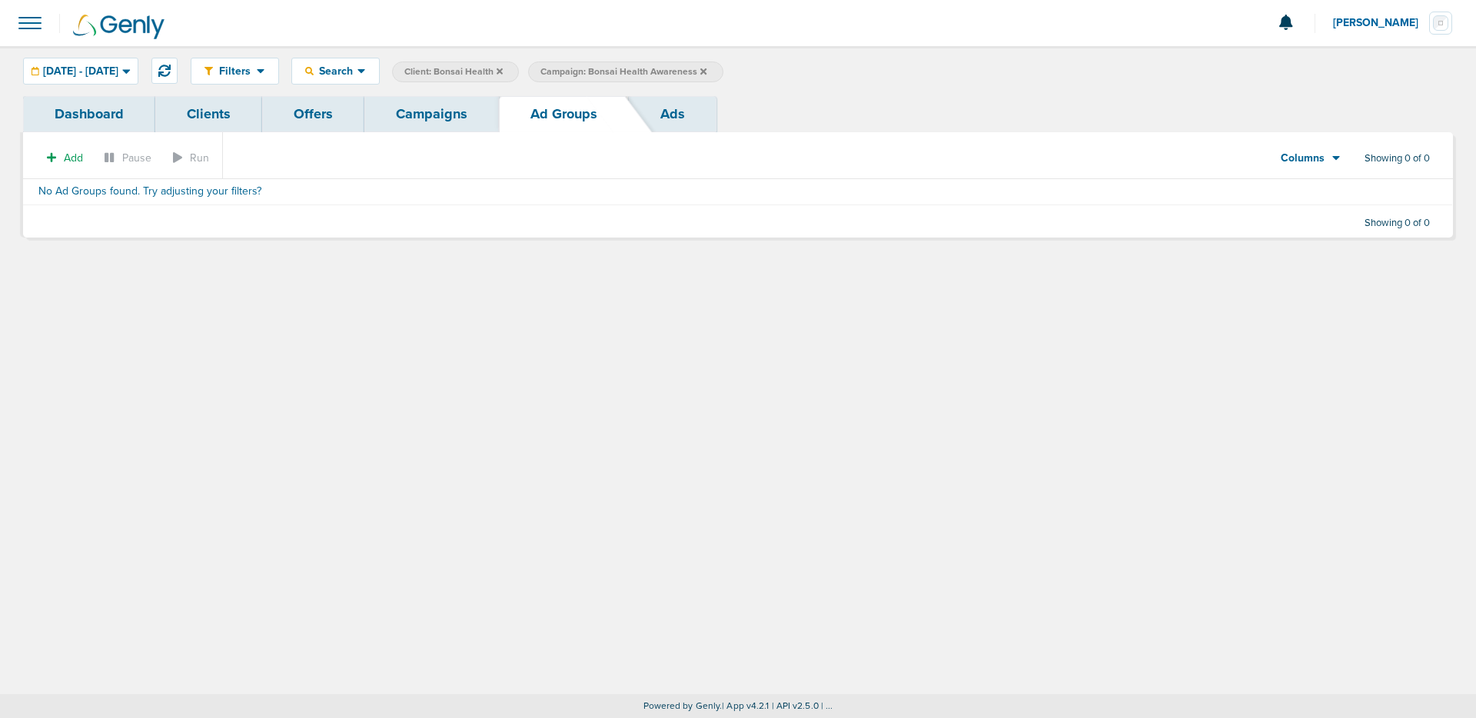
click at [282, 111] on link "Offers" at bounding box center [313, 114] width 102 height 36
click at [403, 116] on link "Campaigns" at bounding box center [431, 114] width 134 height 36
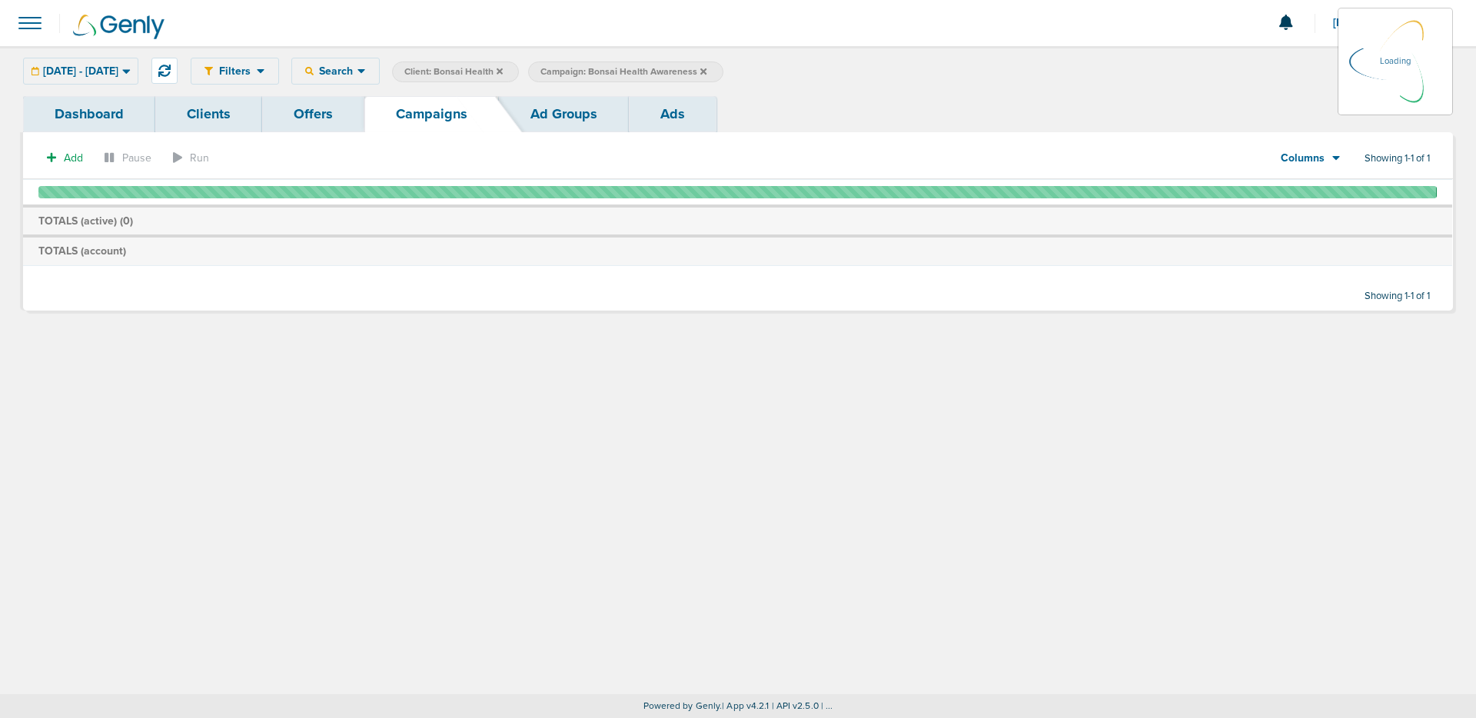
click at [202, 123] on link "Clients" at bounding box center [208, 114] width 107 height 36
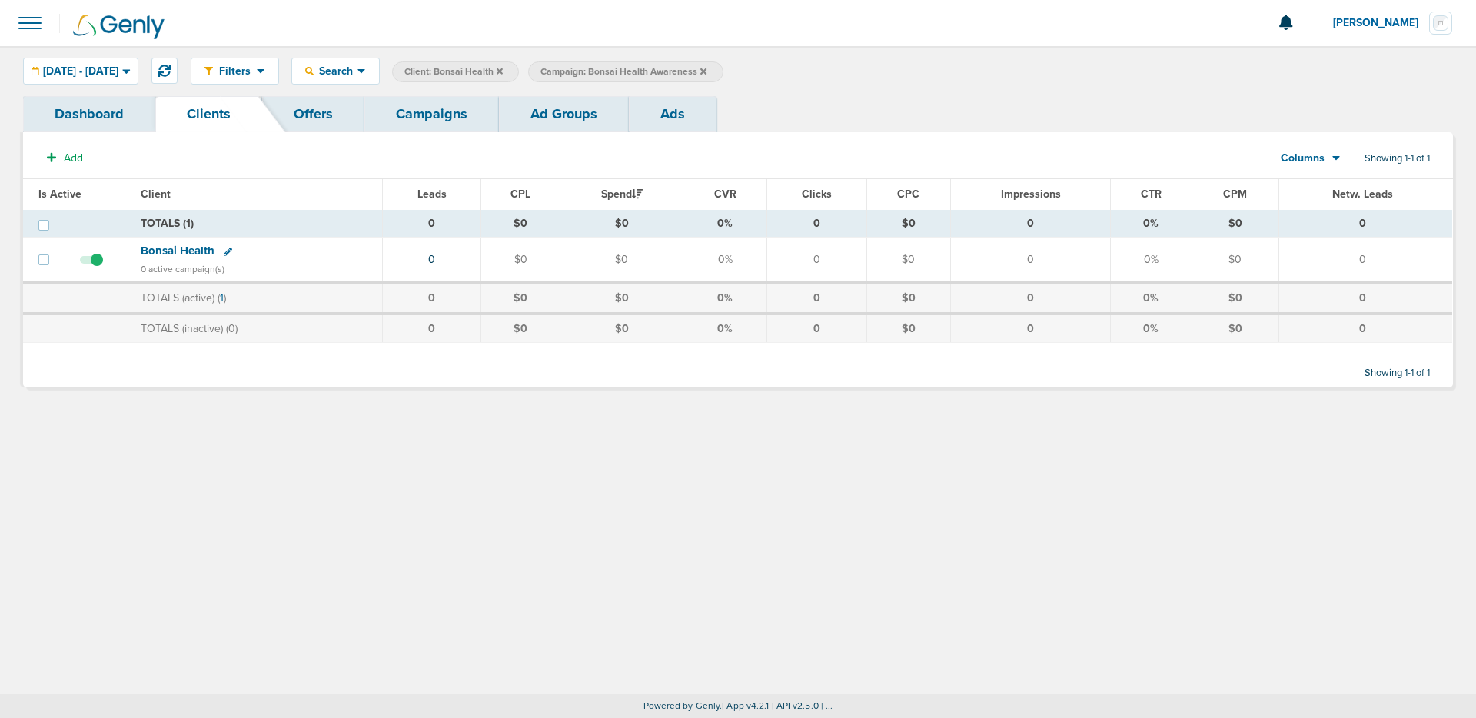
click at [162, 254] on span "Bonsai Health" at bounding box center [178, 251] width 74 height 14
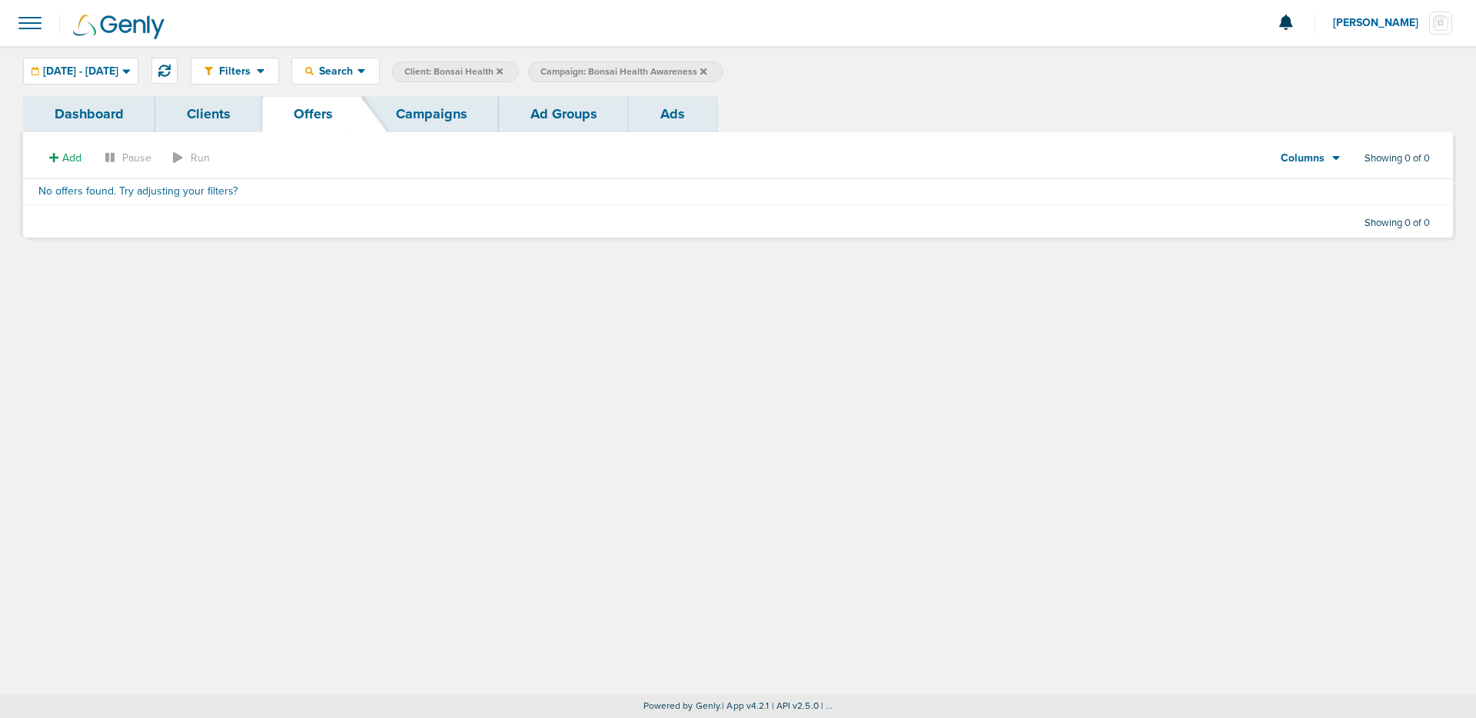
click at [424, 122] on link "Campaigns" at bounding box center [431, 114] width 134 height 36
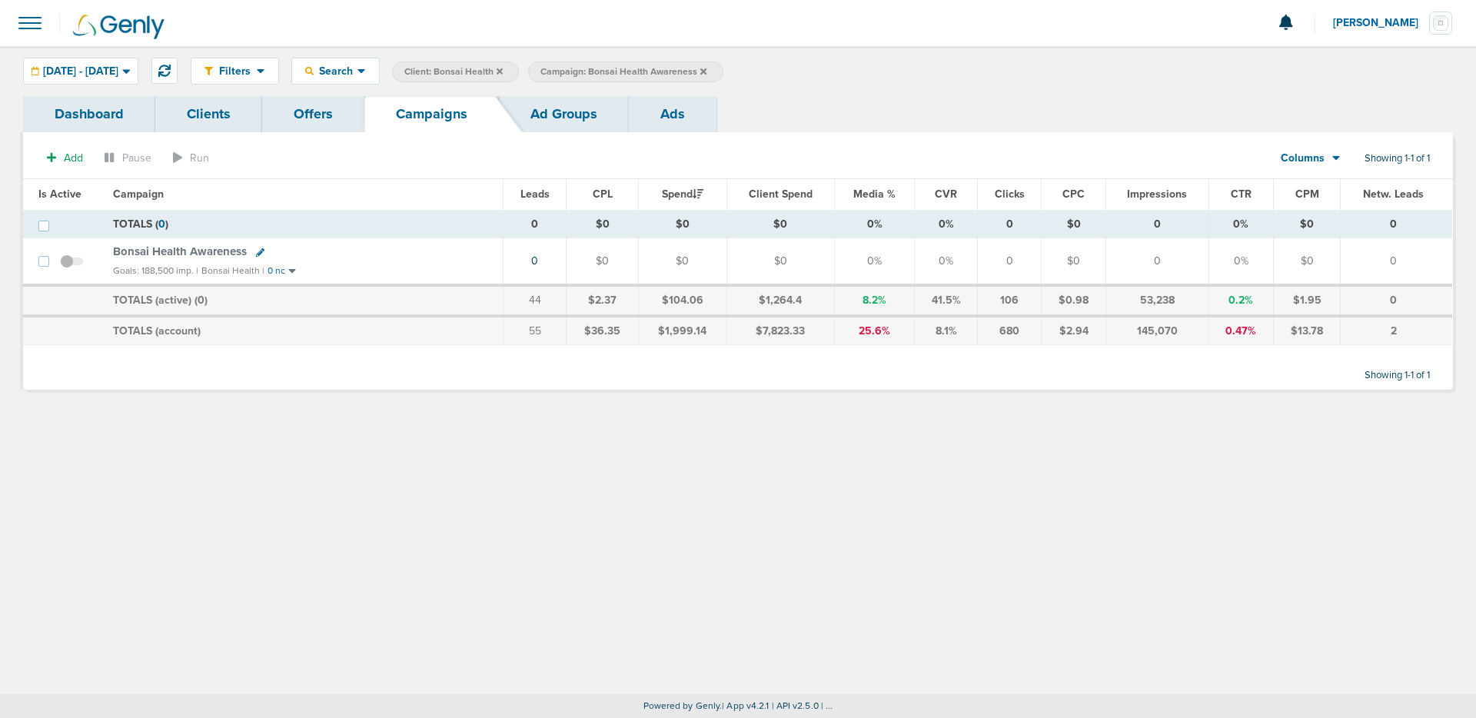
click at [194, 248] on span "Bonsai Health Awareness" at bounding box center [180, 251] width 134 height 14
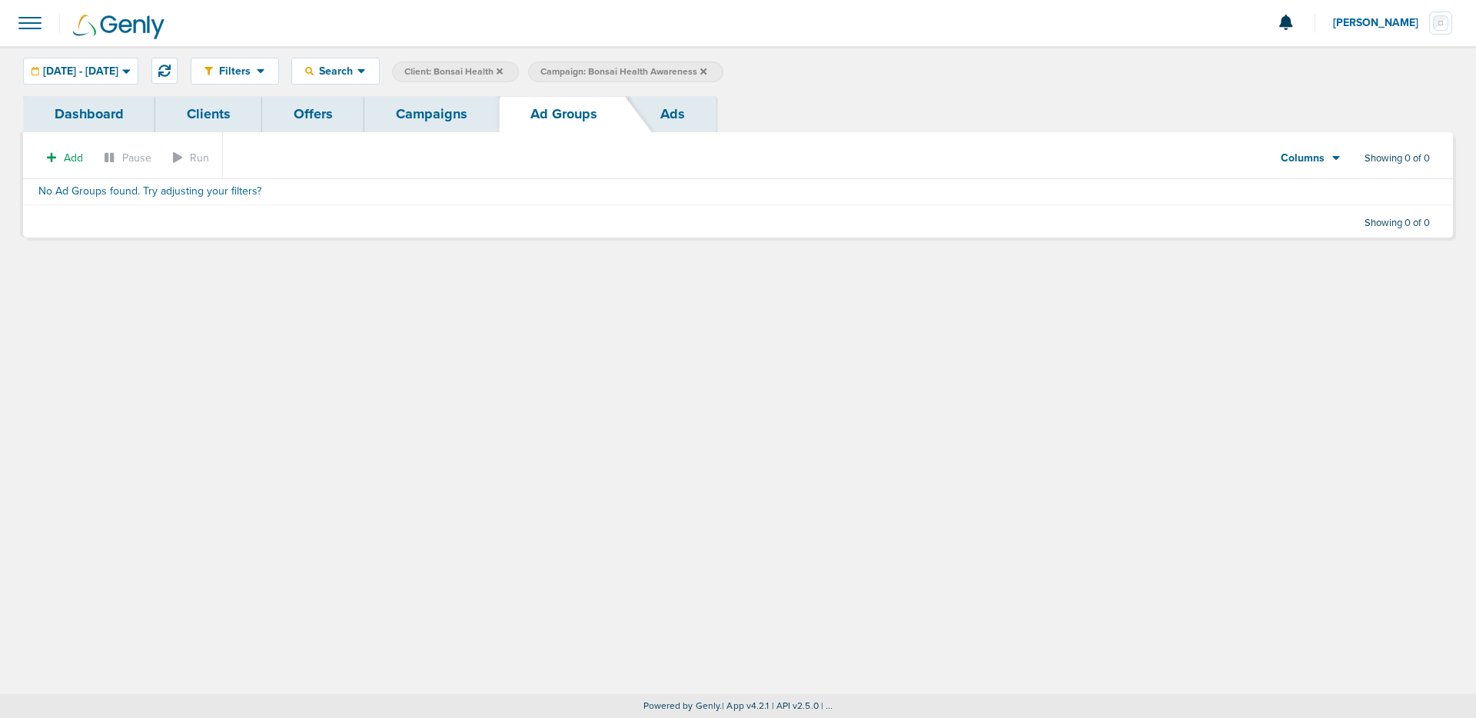
click at [261, 321] on div "Filters Active Only Settings Status Active Inactive Objectives MQL SQL Traffic …" at bounding box center [738, 370] width 1476 height 648
click at [221, 128] on link "Clients" at bounding box center [208, 114] width 107 height 36
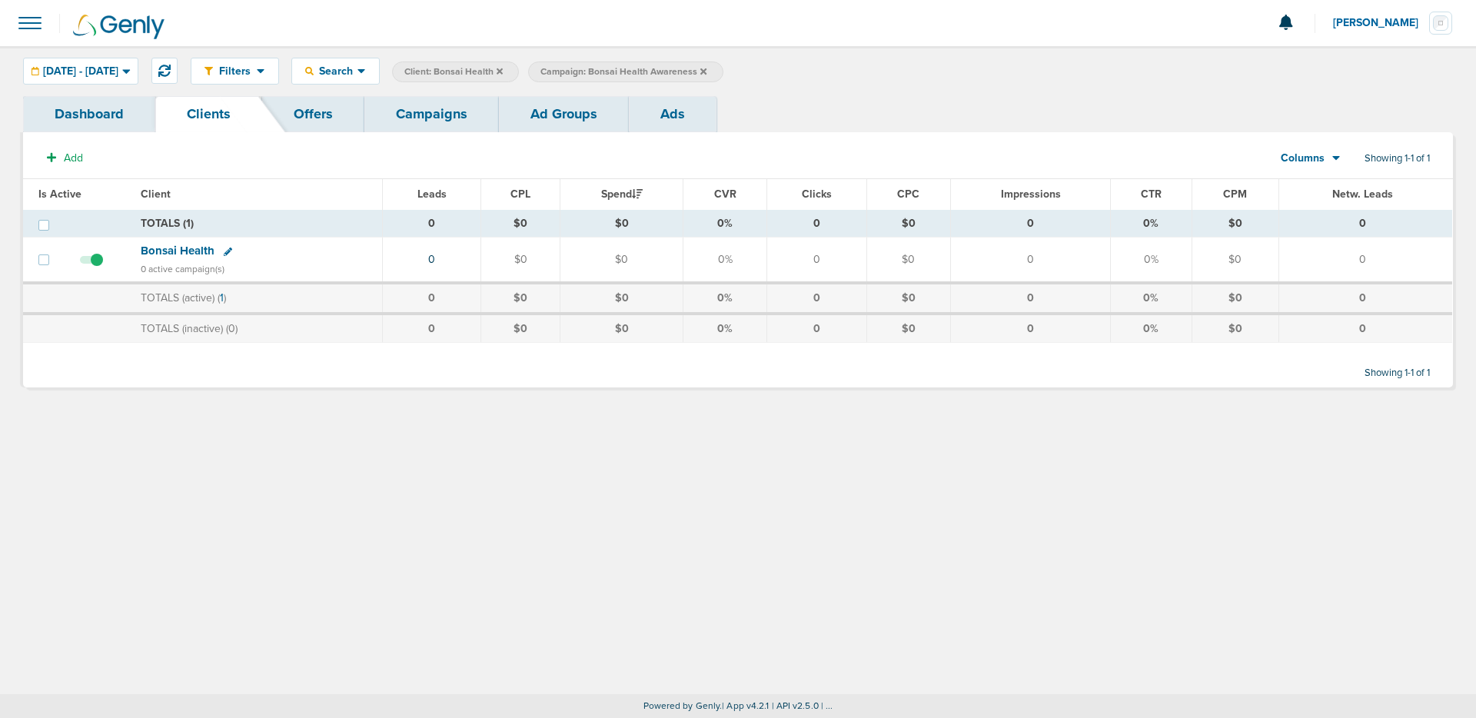
click at [378, 120] on link "Campaigns" at bounding box center [431, 114] width 134 height 36
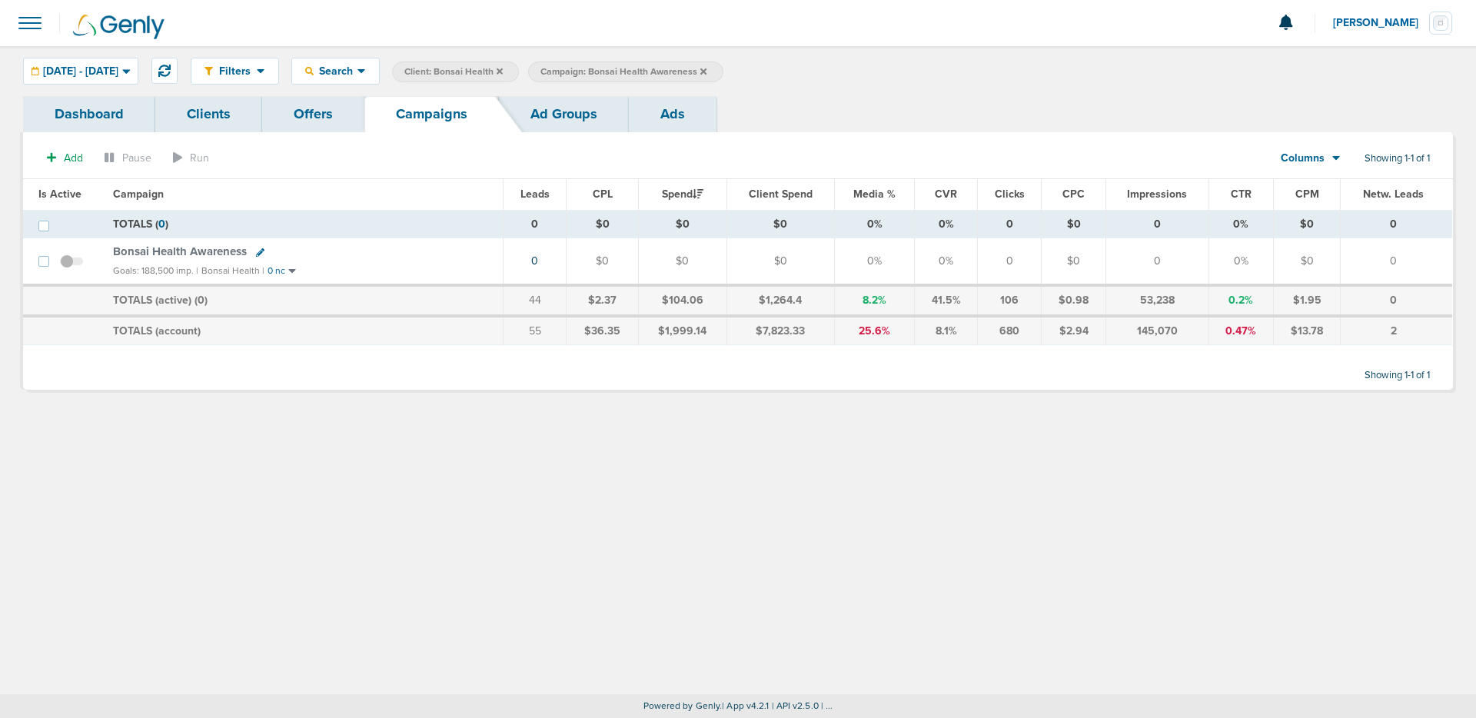
click at [288, 270] on icon at bounding box center [292, 272] width 8 height 5
click at [520, 111] on link "Ad Groups" at bounding box center [564, 114] width 130 height 36
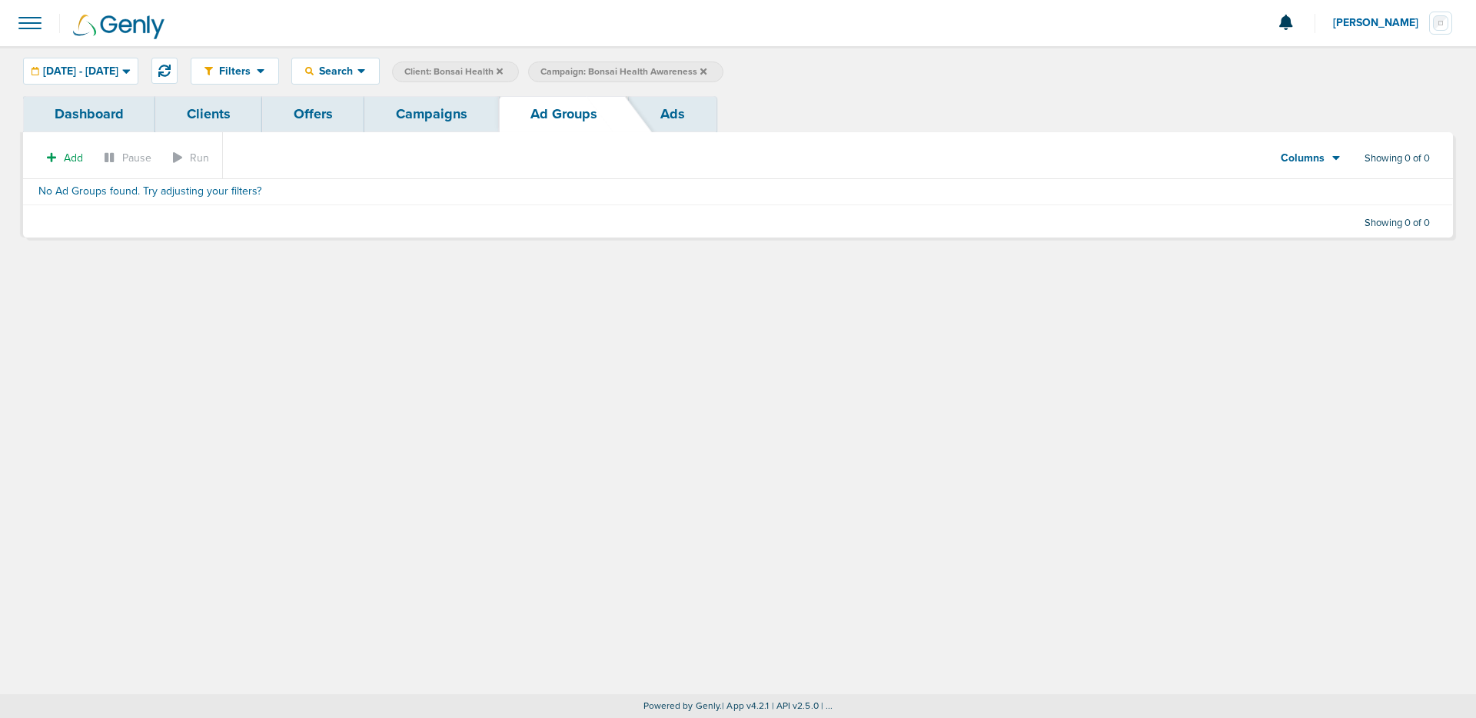
click at [442, 111] on link "Campaigns" at bounding box center [431, 114] width 134 height 36
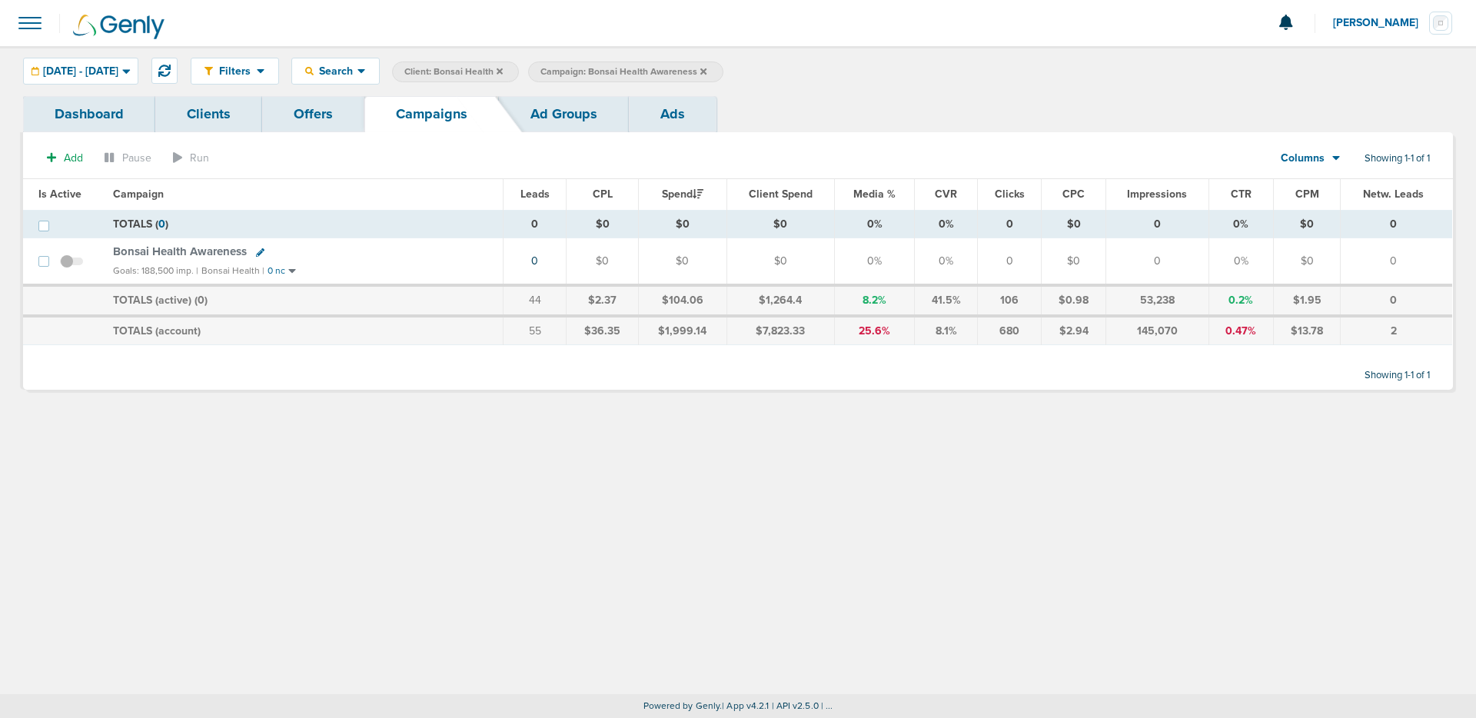
click at [503, 68] on icon at bounding box center [499, 71] width 6 height 9
click at [570, 71] on icon at bounding box center [567, 71] width 6 height 9
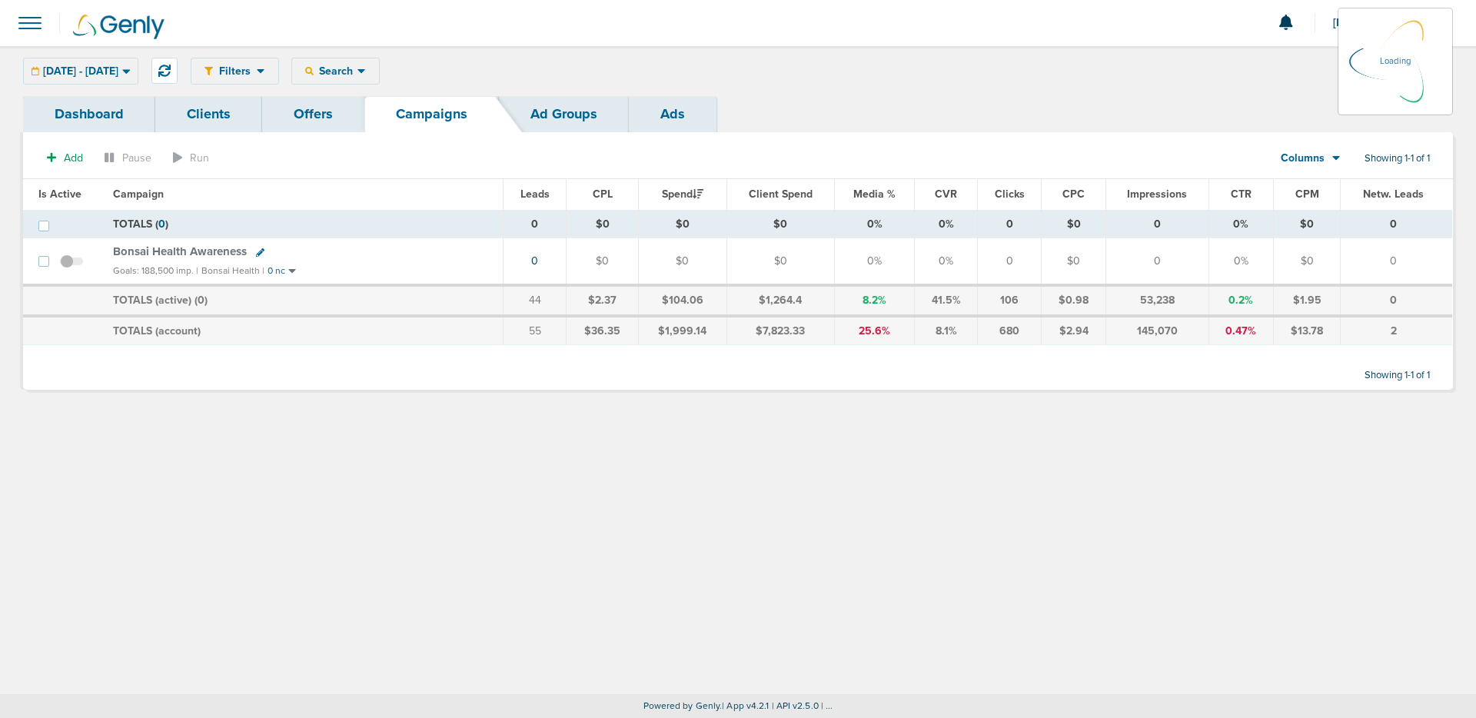
click at [194, 119] on link "Clients" at bounding box center [208, 114] width 107 height 36
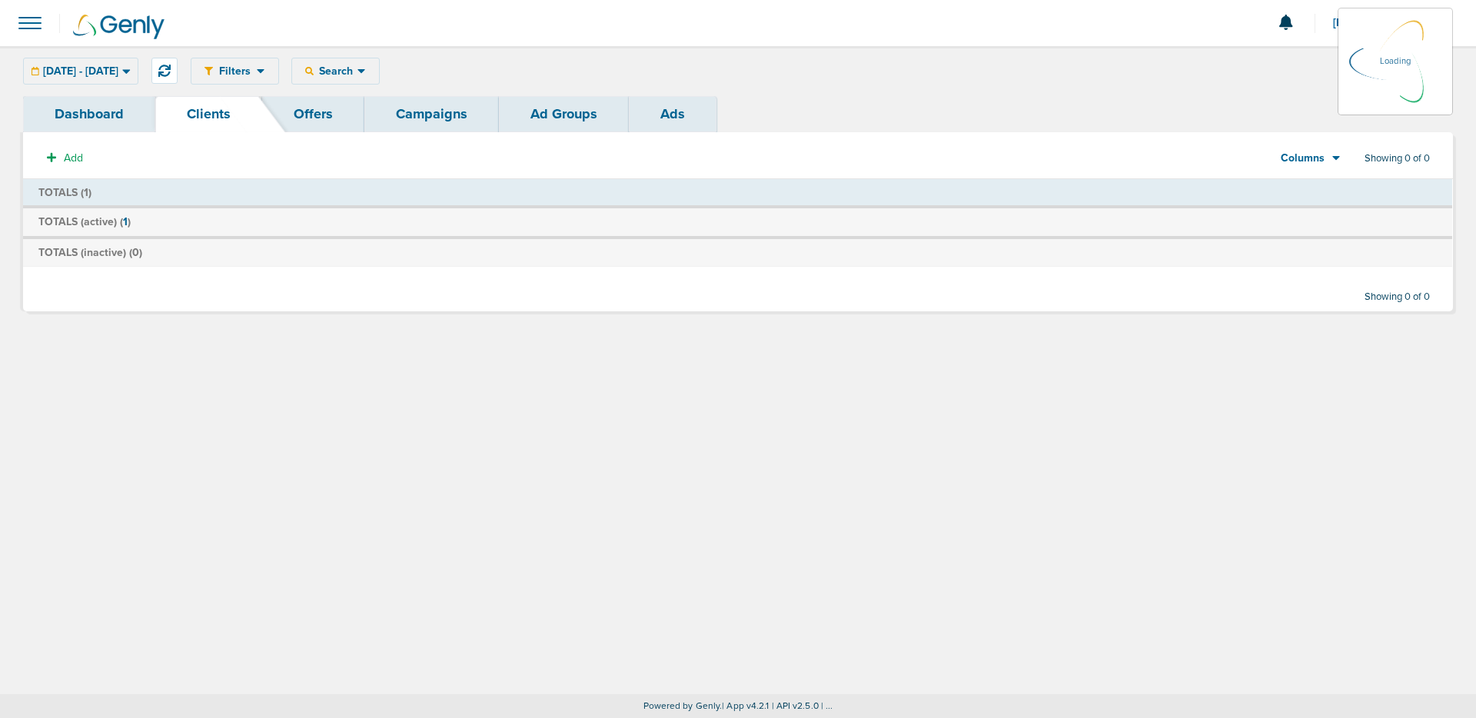
click at [138, 75] on div "02.03.2025 - 02.03.2025 Today Yesterday Last 7 Days Last 14 Days This Month Las…" at bounding box center [80, 71] width 115 height 27
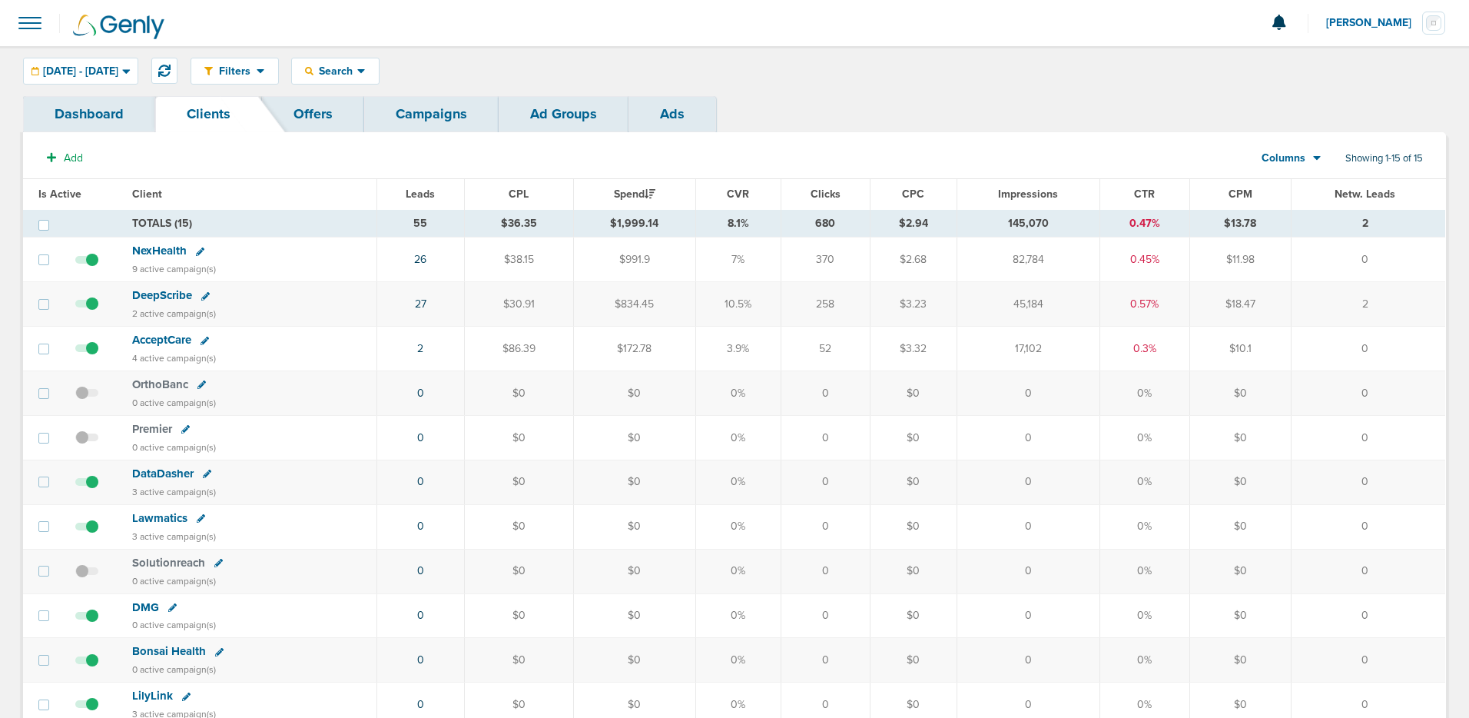
click at [160, 52] on div "Filters Active Only Settings Status Active Inactive Objectives MQL SQL Traffic …" at bounding box center [734, 71] width 1469 height 50
click at [118, 66] on span "02.03.2025 - 02.03.2025" at bounding box center [80, 71] width 75 height 11
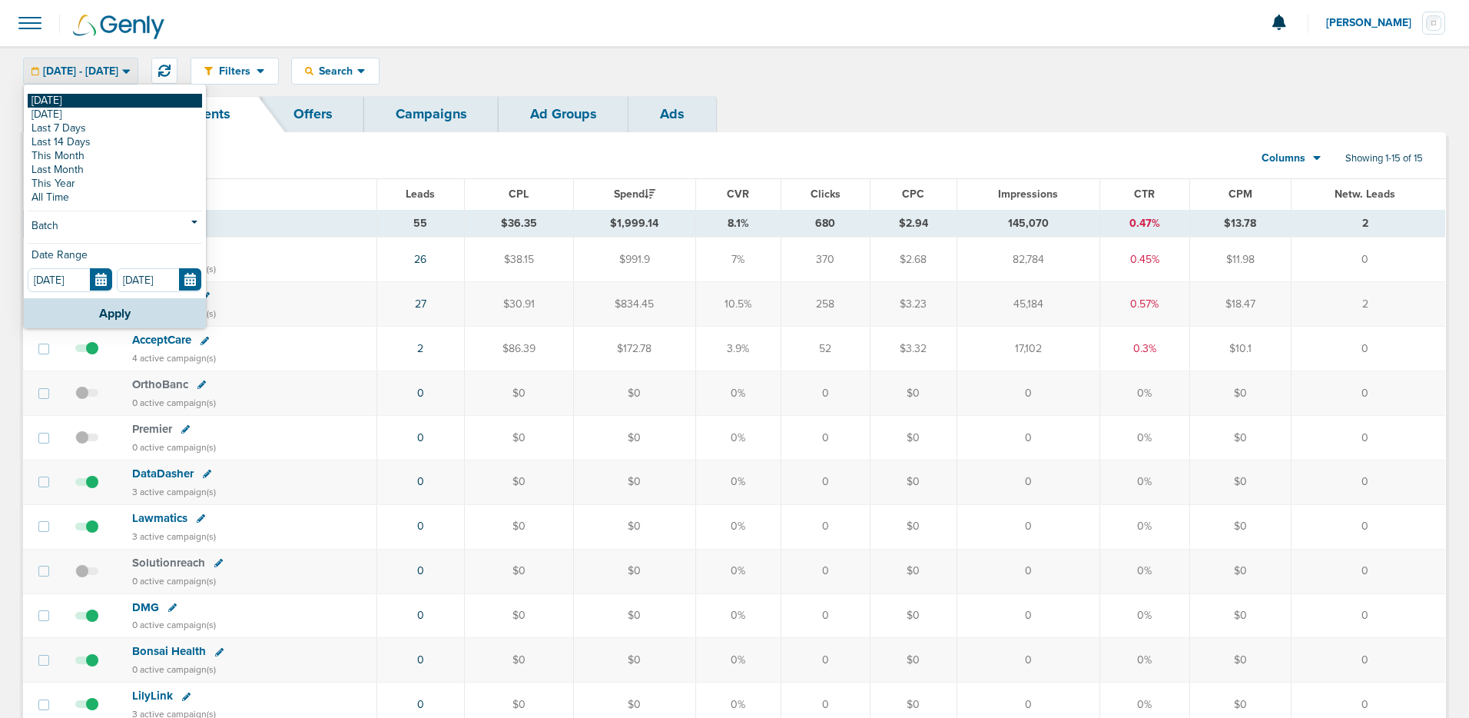
click at [134, 94] on link "[DATE]" at bounding box center [115, 101] width 174 height 14
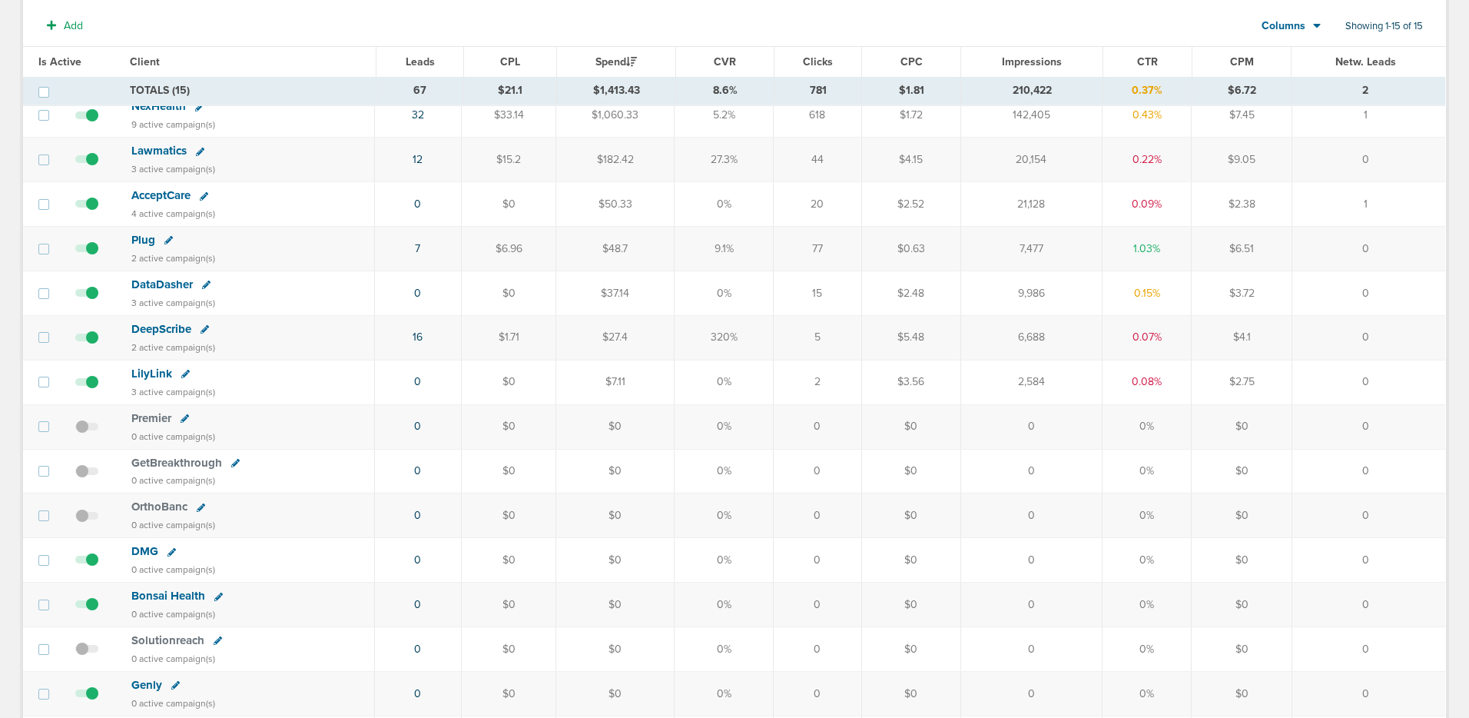
scroll to position [170, 0]
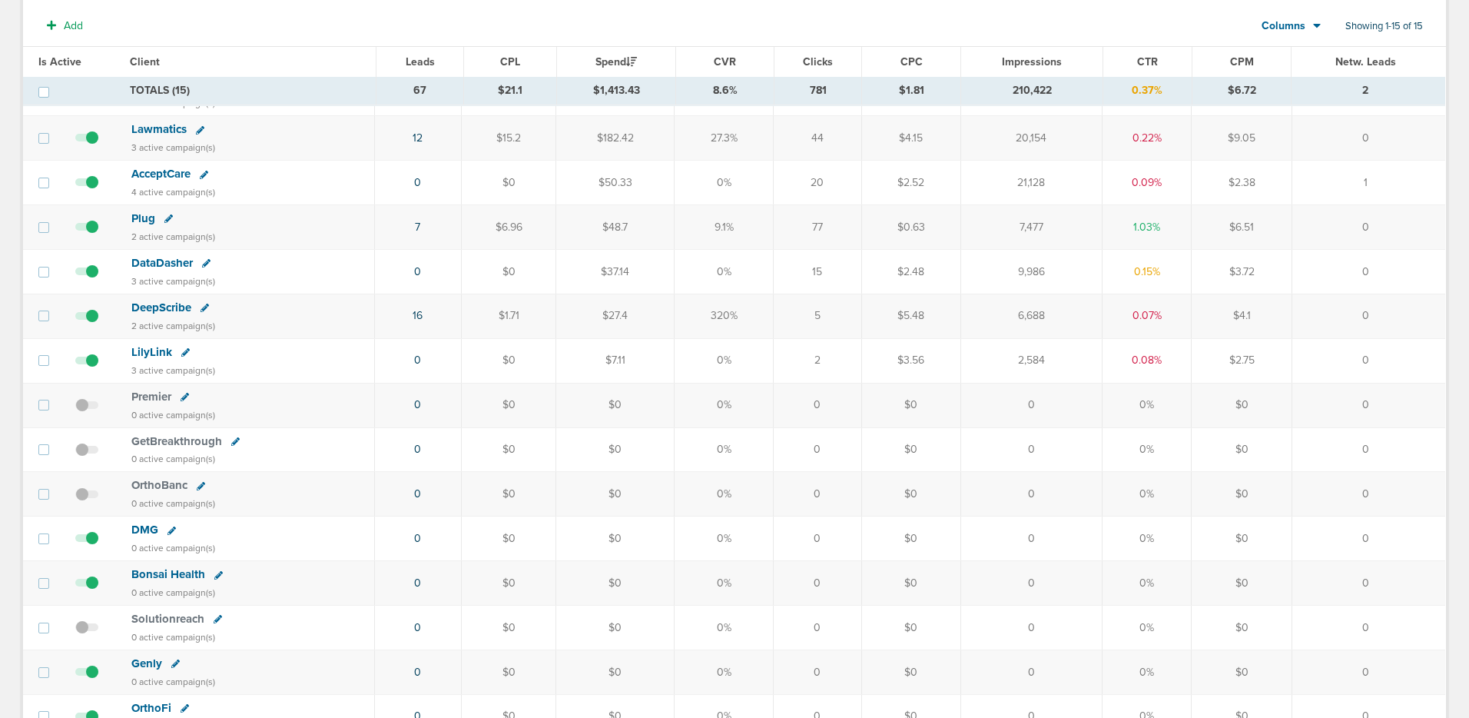
click at [154, 569] on span "Bonsai Health" at bounding box center [168, 574] width 74 height 14
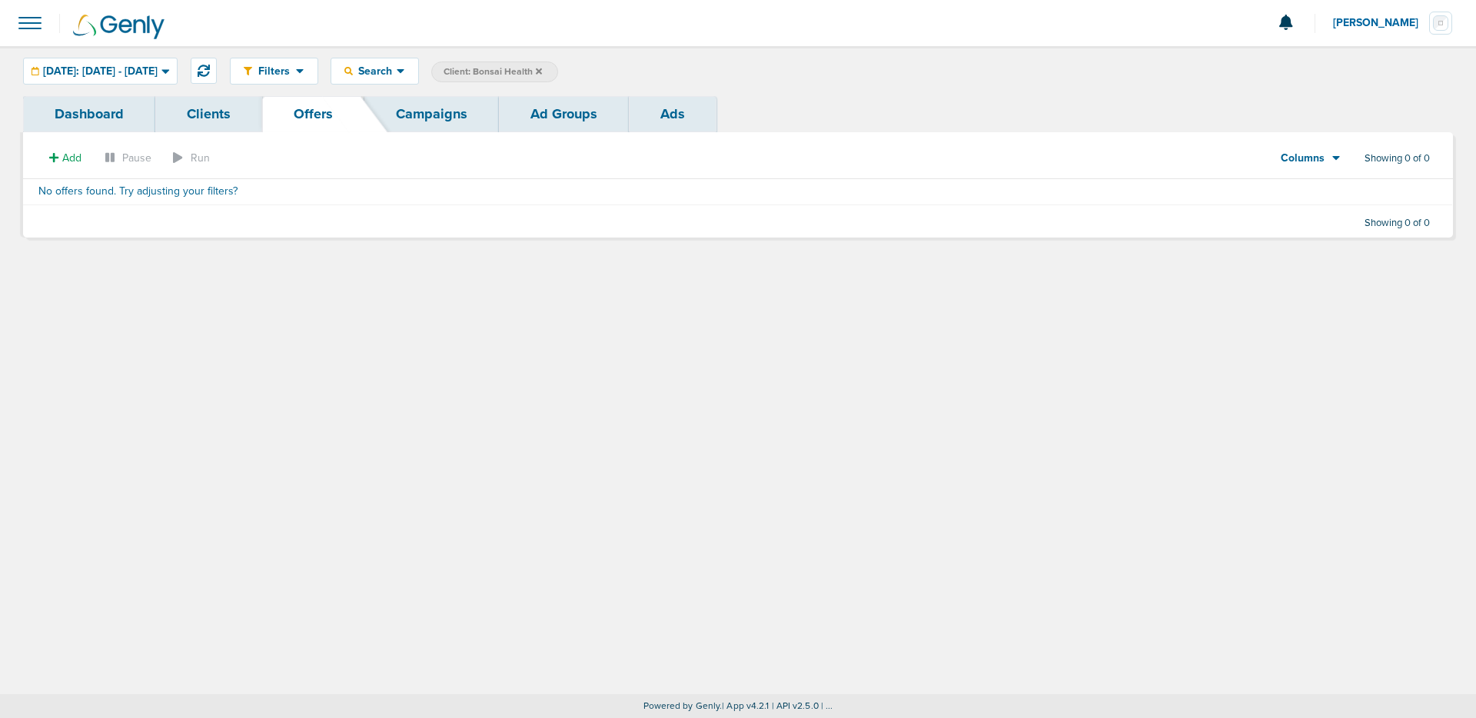
click at [220, 119] on link "Clients" at bounding box center [208, 114] width 107 height 36
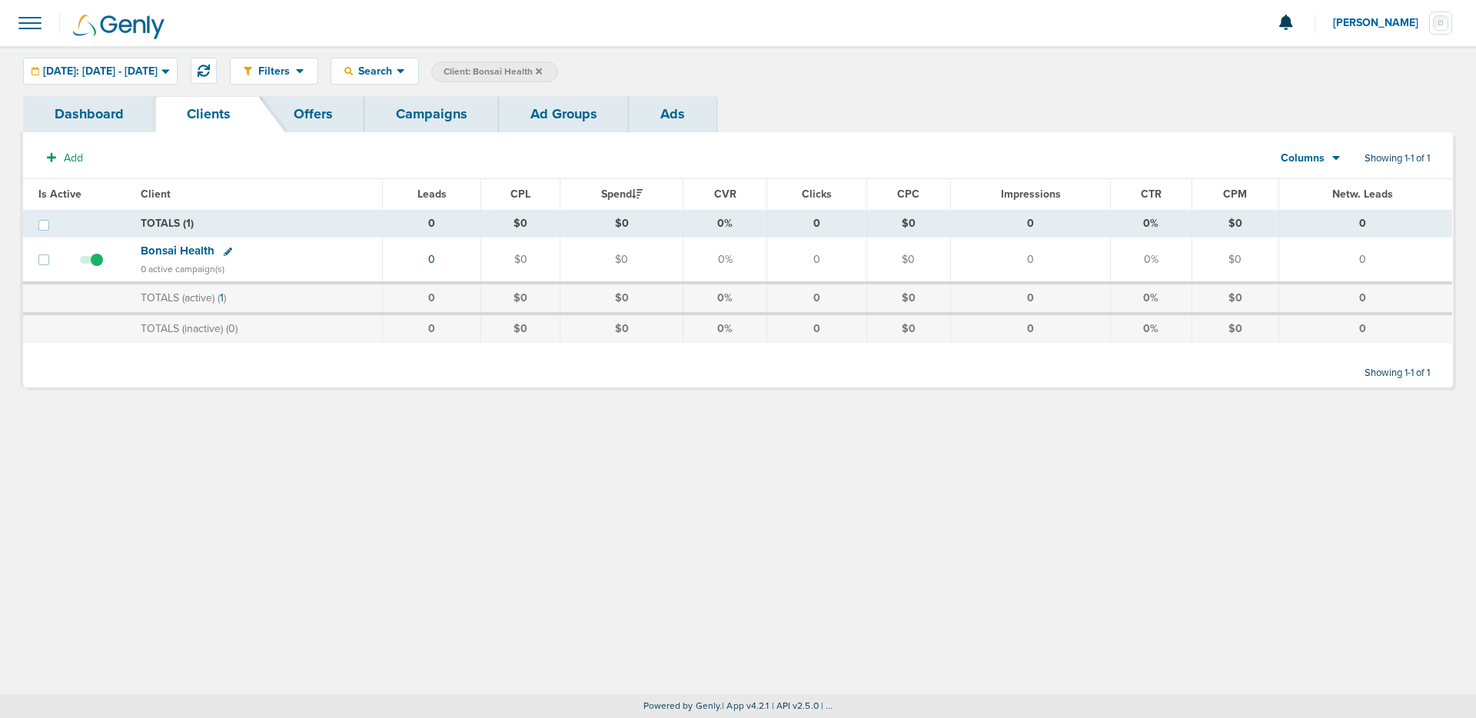
click at [303, 109] on link "Offers" at bounding box center [313, 114] width 102 height 36
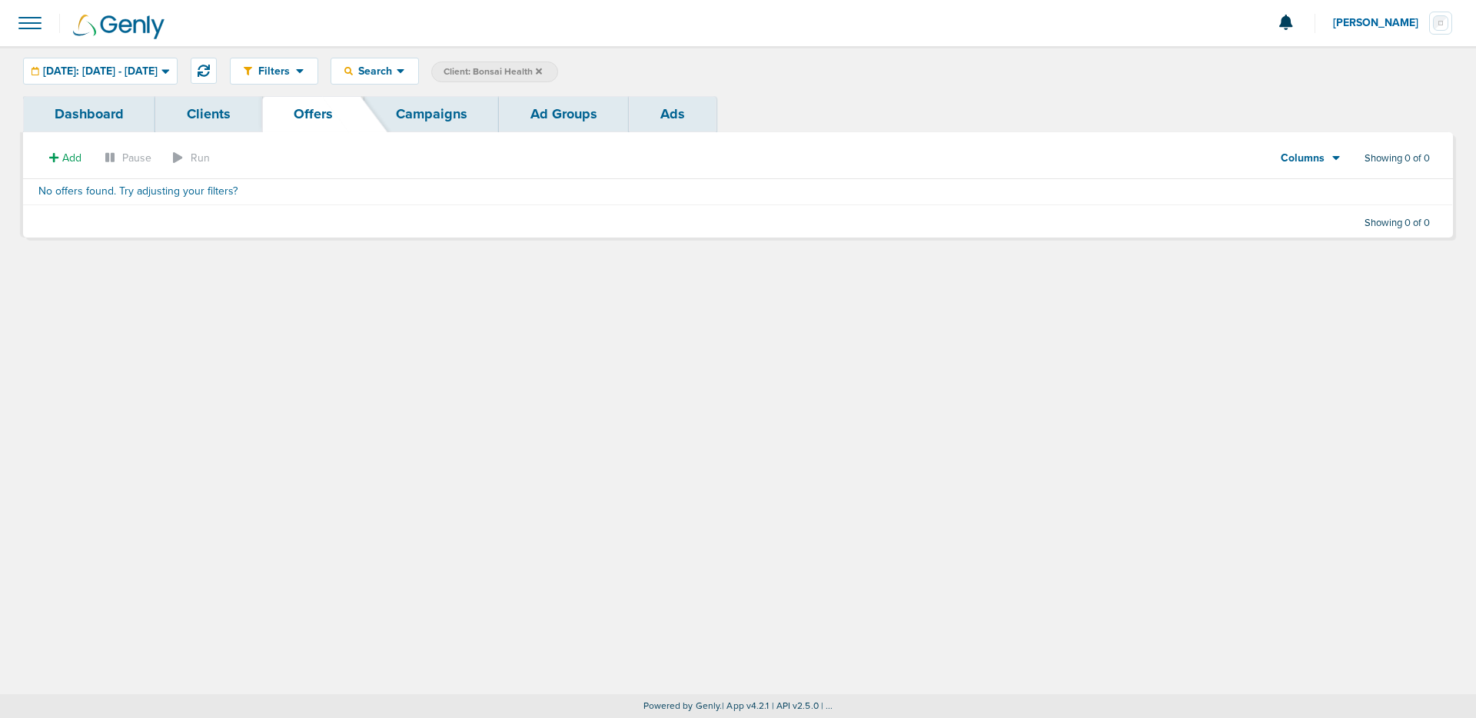
click at [201, 115] on link "Clients" at bounding box center [208, 114] width 107 height 36
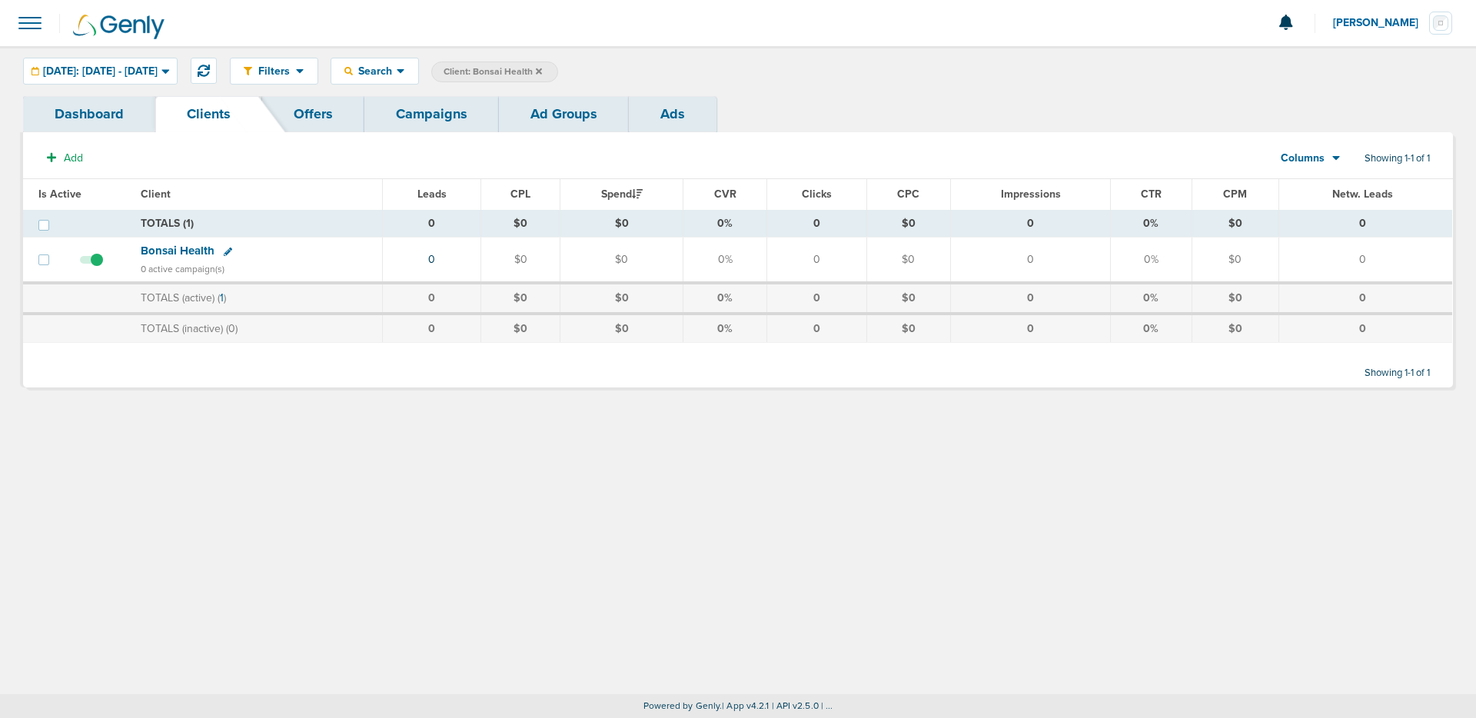
click at [192, 251] on span "Bonsai Health" at bounding box center [178, 251] width 74 height 14
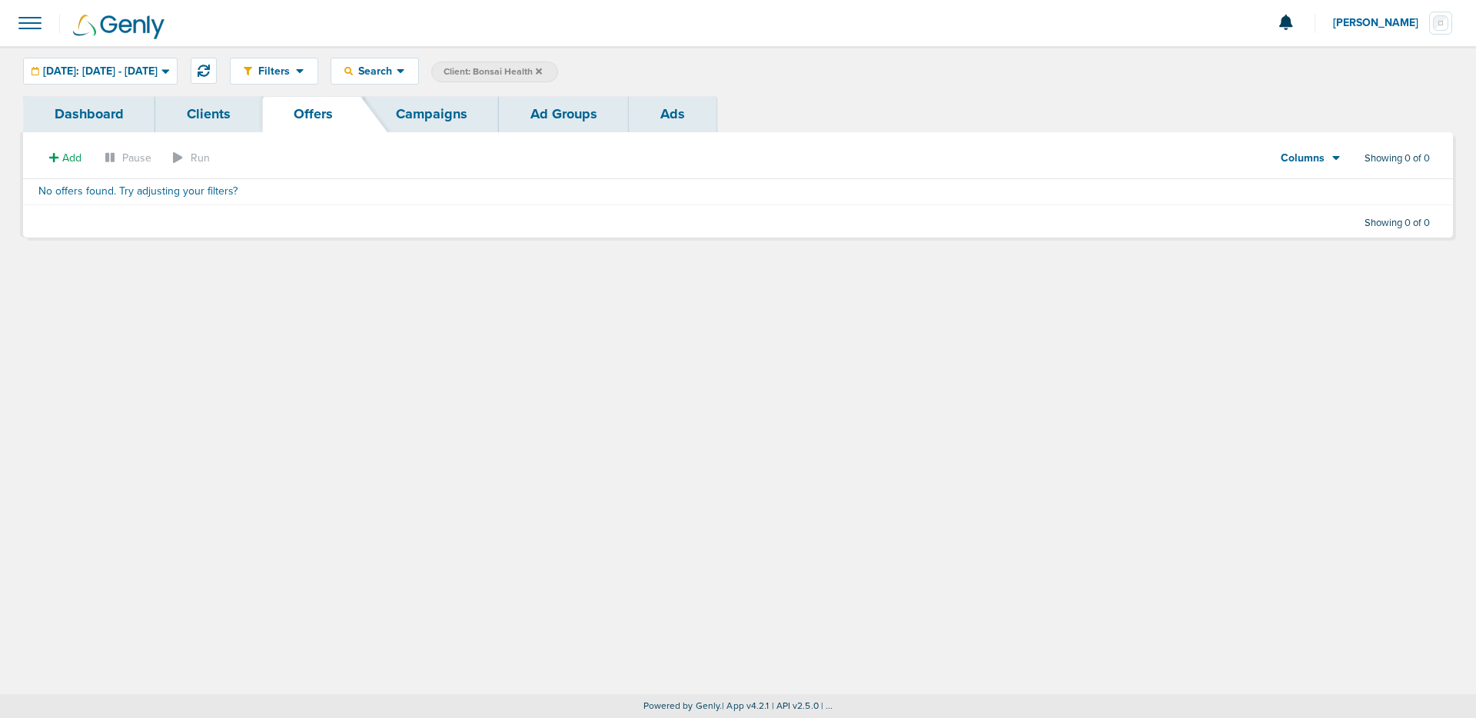
click at [437, 121] on link "Campaigns" at bounding box center [431, 114] width 134 height 36
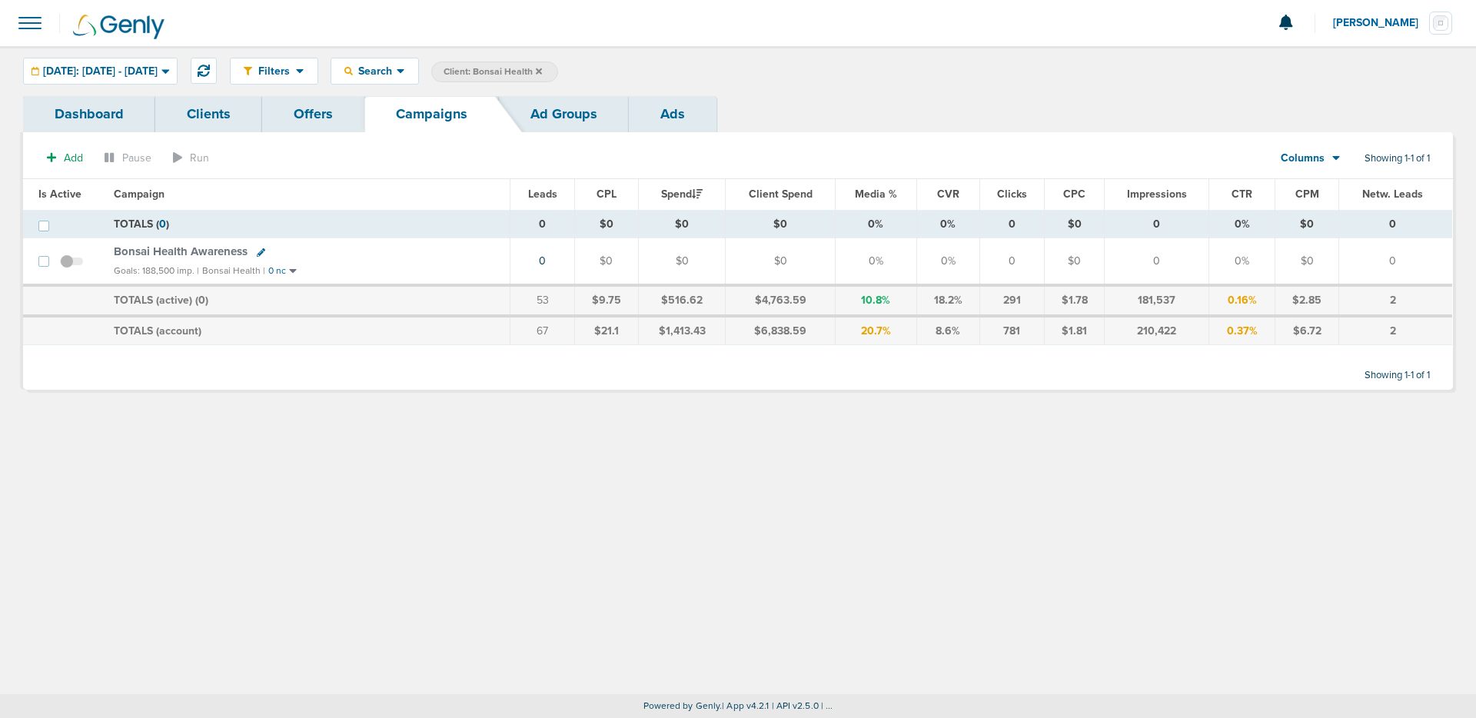
click at [222, 251] on span "Bonsai Health Awareness" at bounding box center [181, 251] width 134 height 14
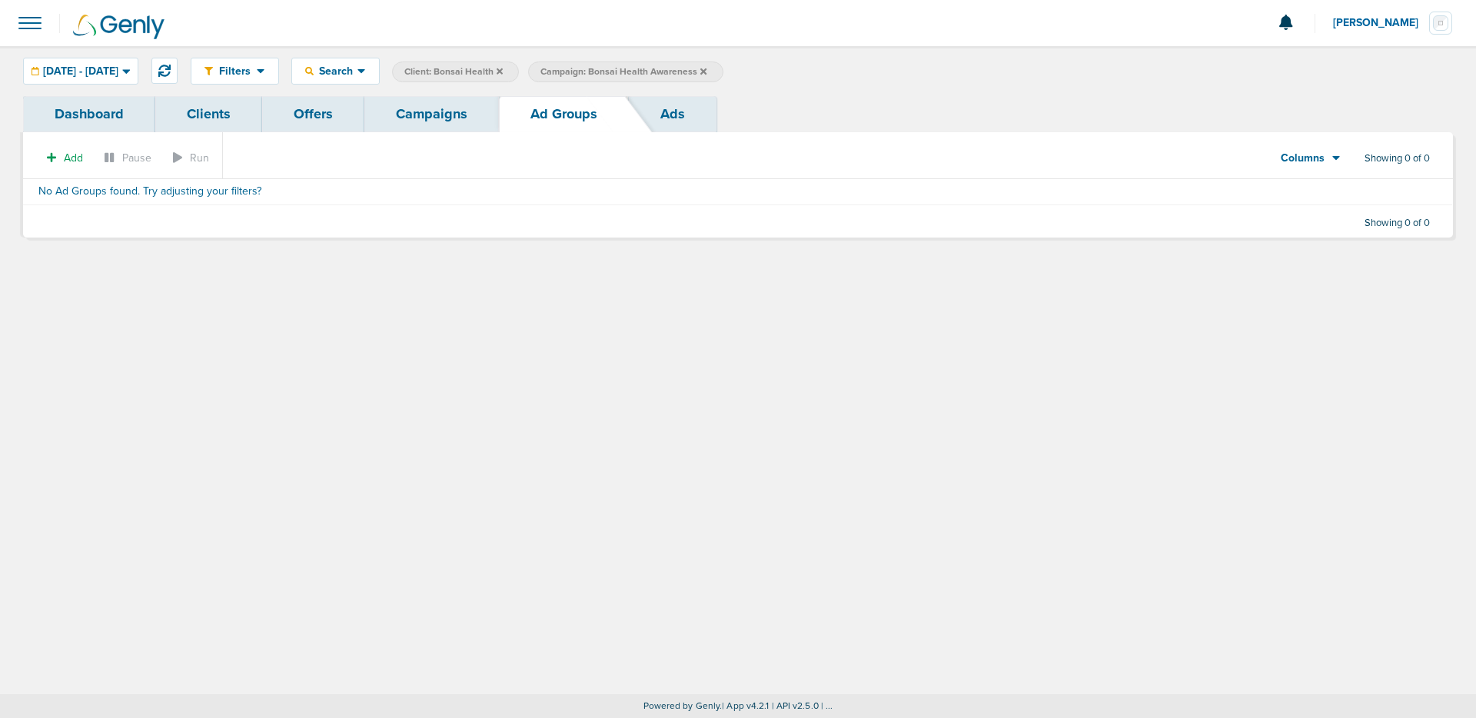
click at [444, 121] on link "Campaigns" at bounding box center [431, 114] width 134 height 36
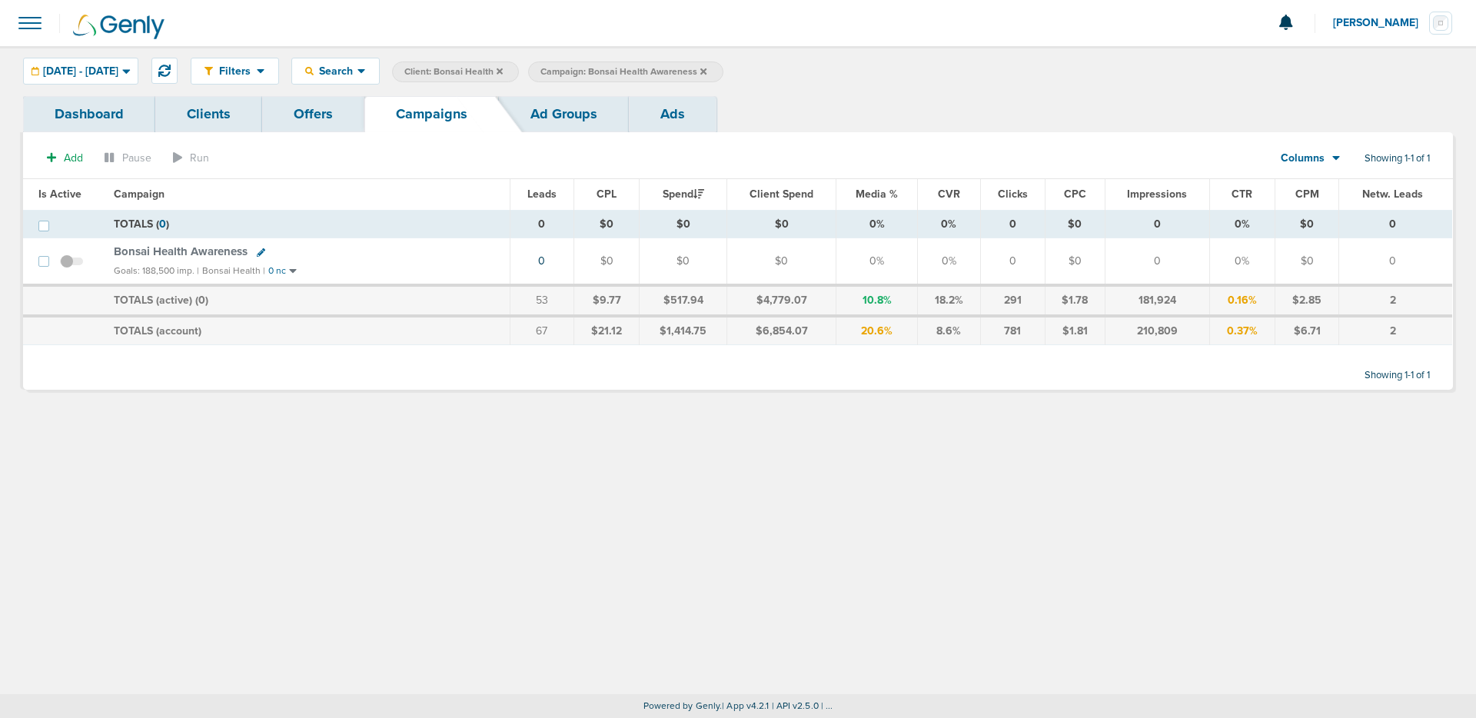
click at [532, 129] on link "Ad Groups" at bounding box center [564, 114] width 130 height 36
